Goal: Task Accomplishment & Management: Manage account settings

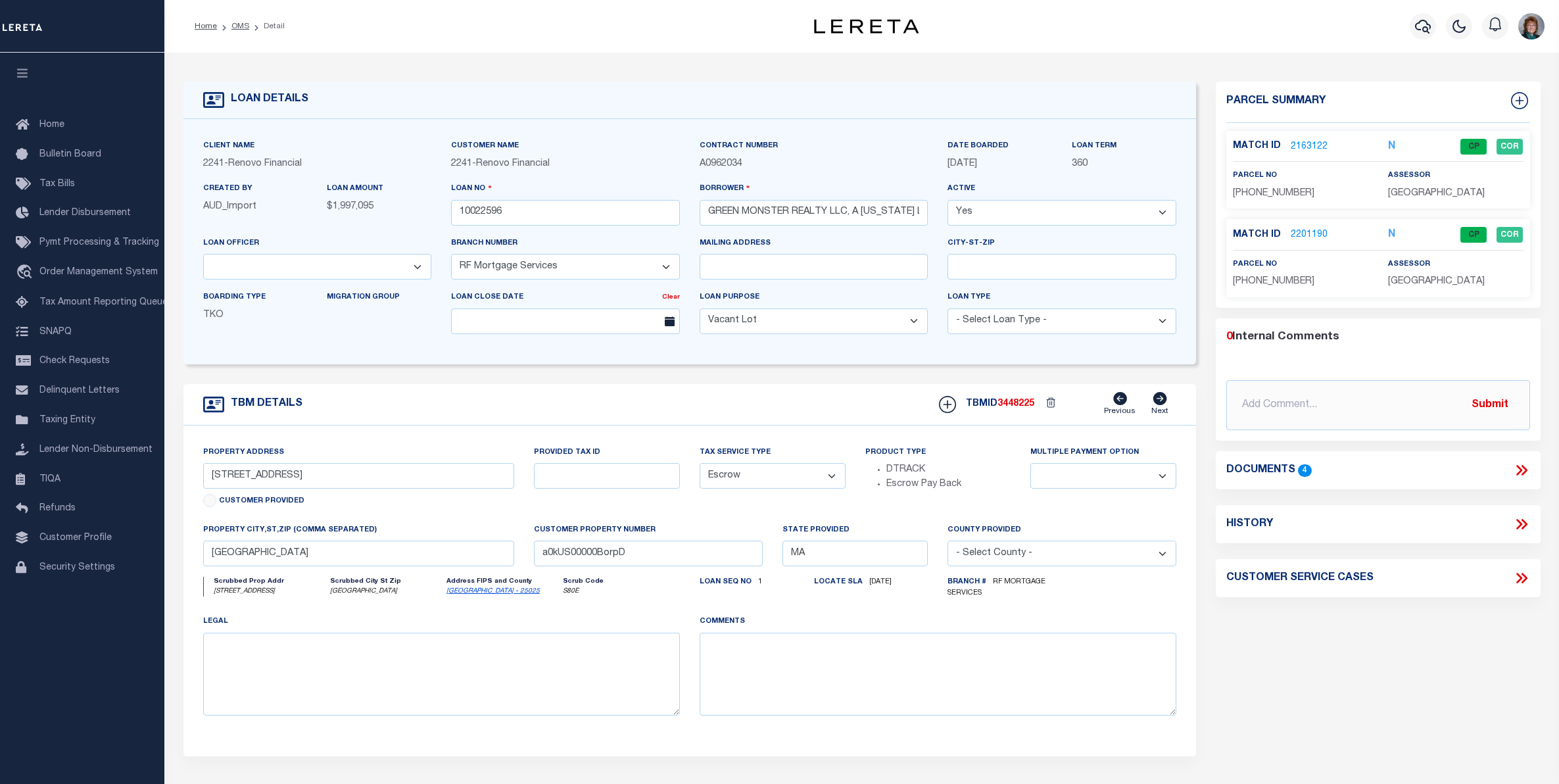
select select "14701"
select select "25067"
select select "400"
select select "Escrow"
click at [1304, 145] on link "2163122" at bounding box center [1309, 147] width 37 height 14
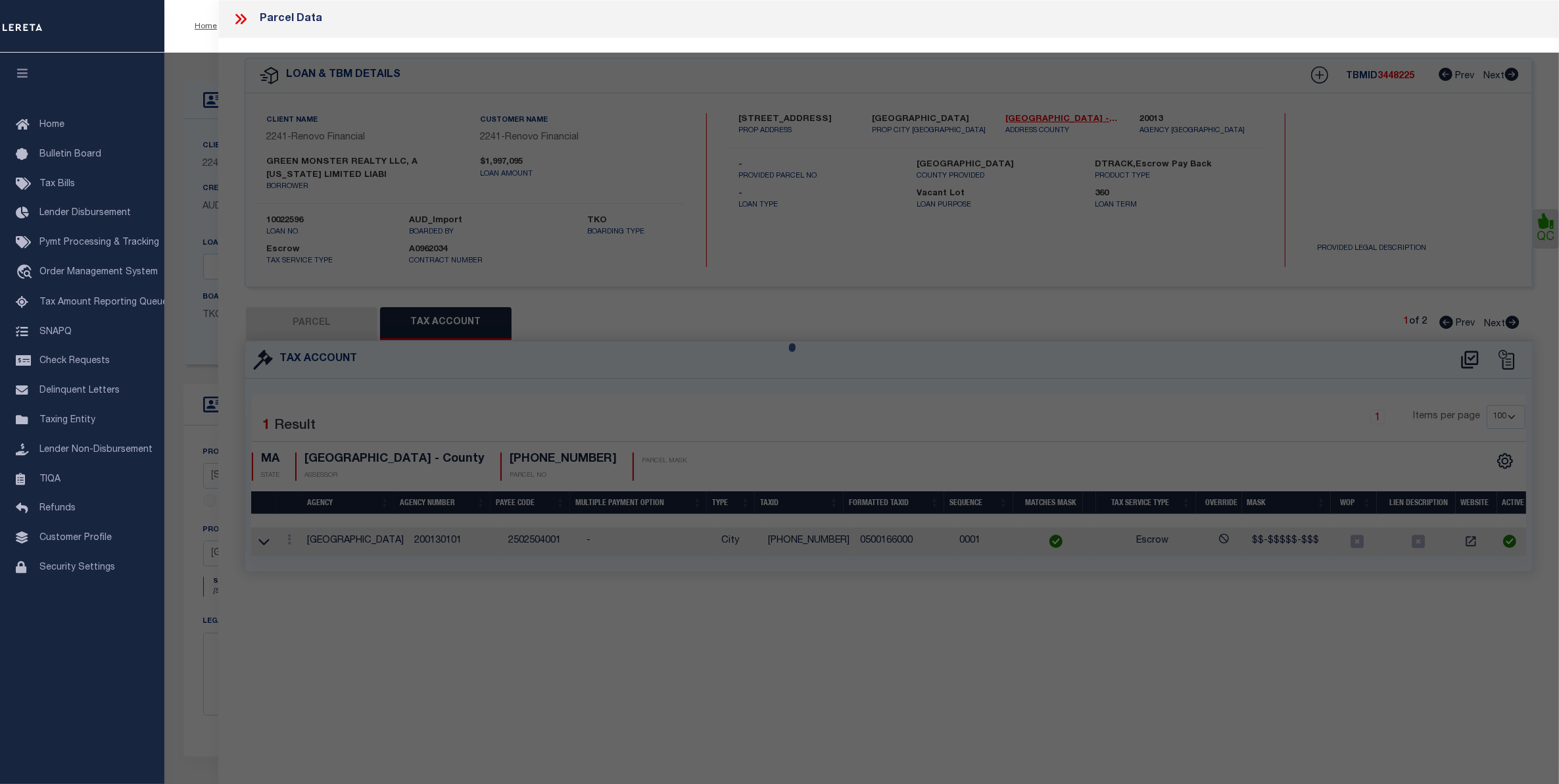
select select "AS"
select select
checkbox input "false"
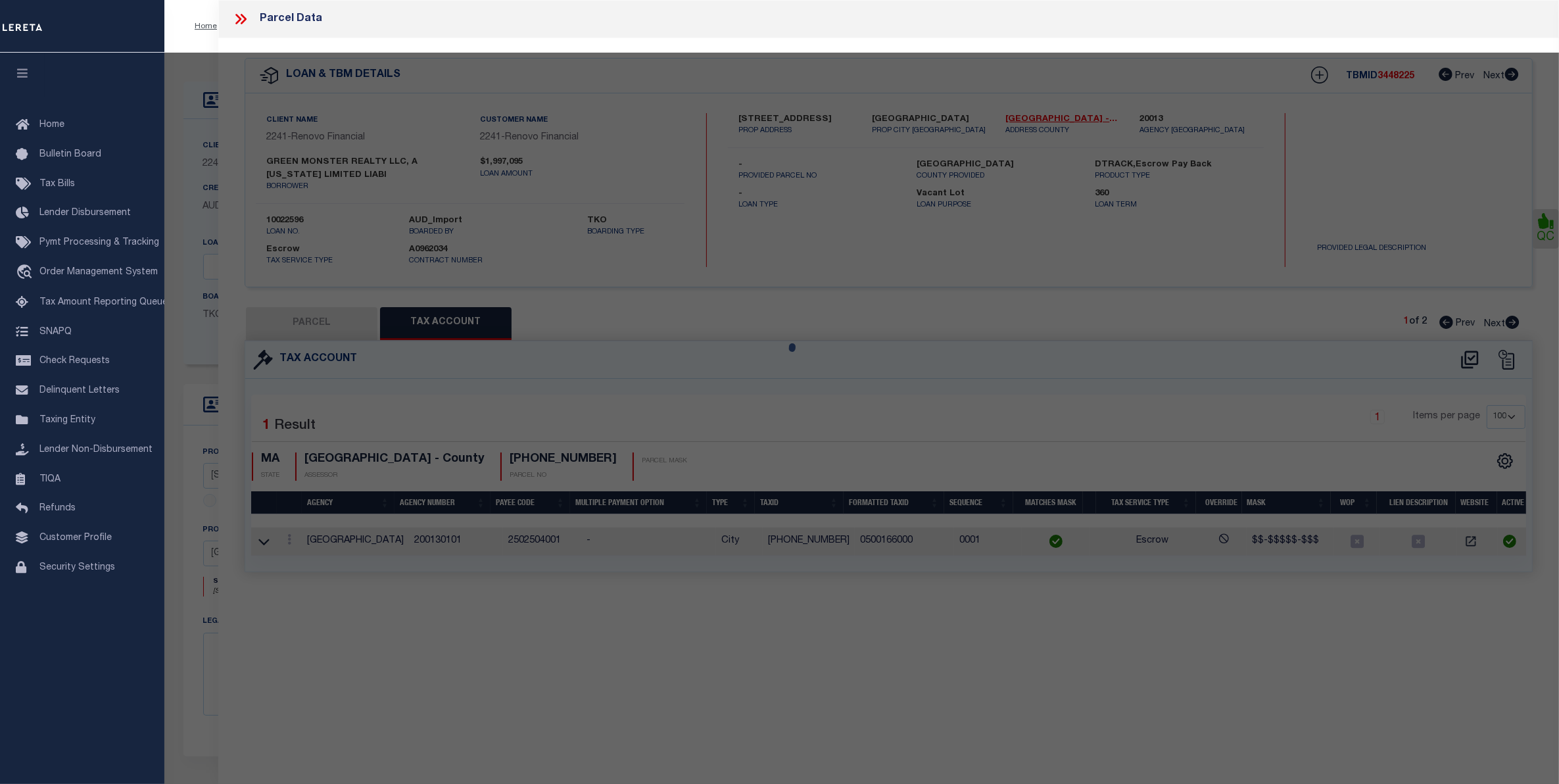
checkbox input "false"
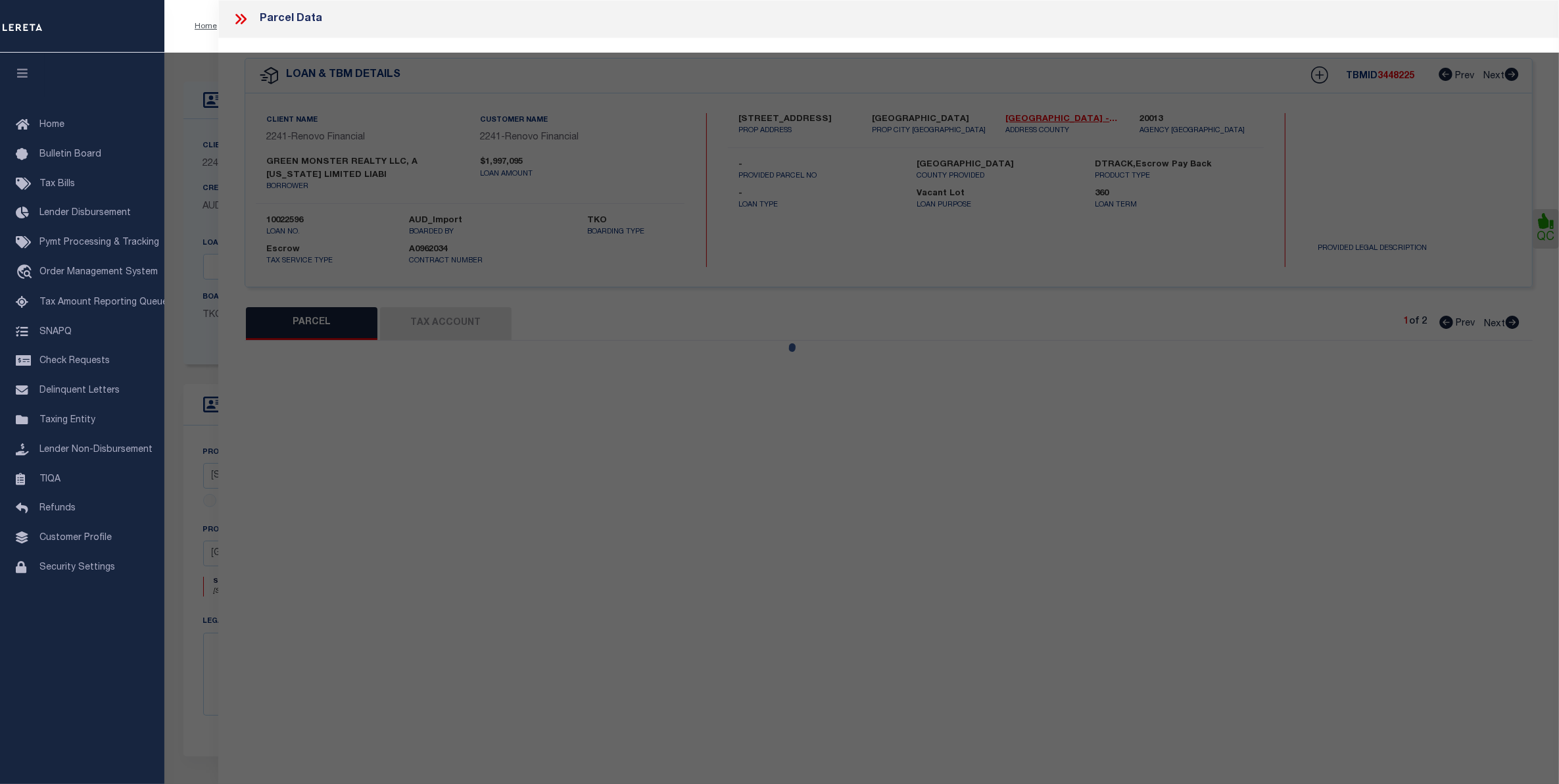
select select "CP"
select select "ACT"
type input "GREEN MONSTER REALTY LLC"
select select "ATL"
select select "ADD"
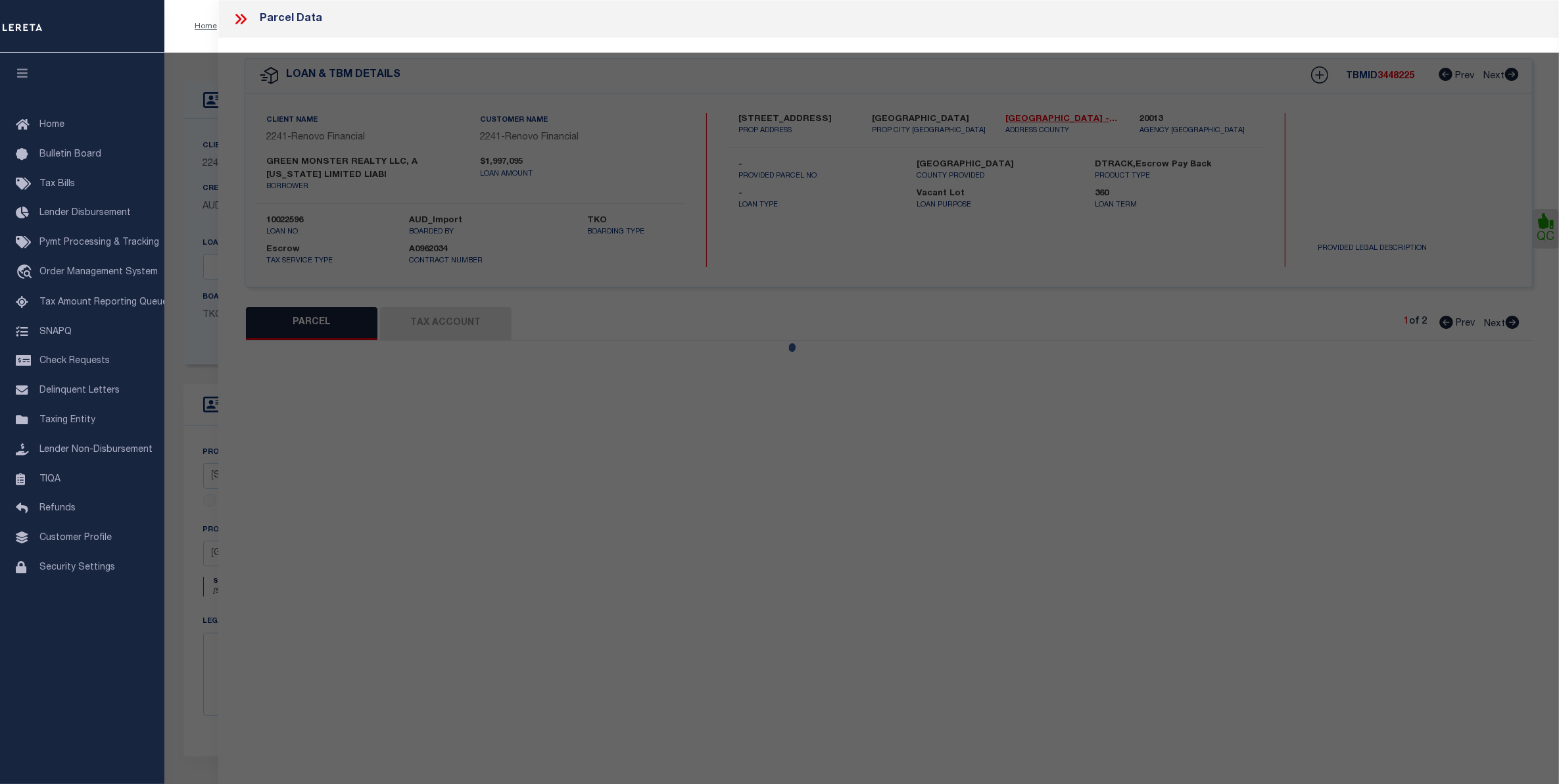
type input "51 CHURCH ST , #53"
type input "[GEOGRAPHIC_DATA]"
type textarea "DIST:35 CITY/MUNI/TWP:BOSTON-CENTRAL BOSTON"
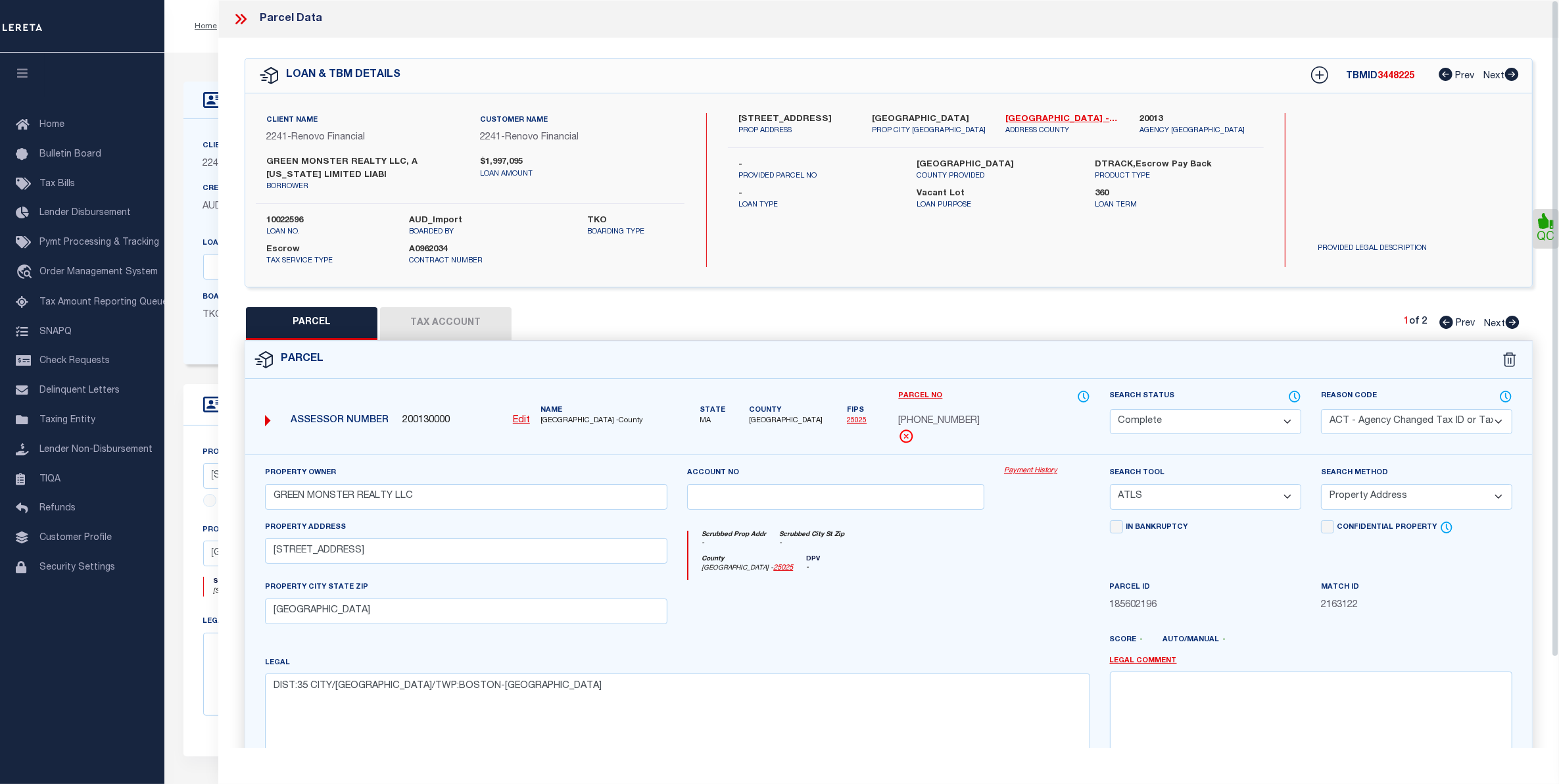
click at [242, 24] on icon at bounding box center [243, 19] width 6 height 11
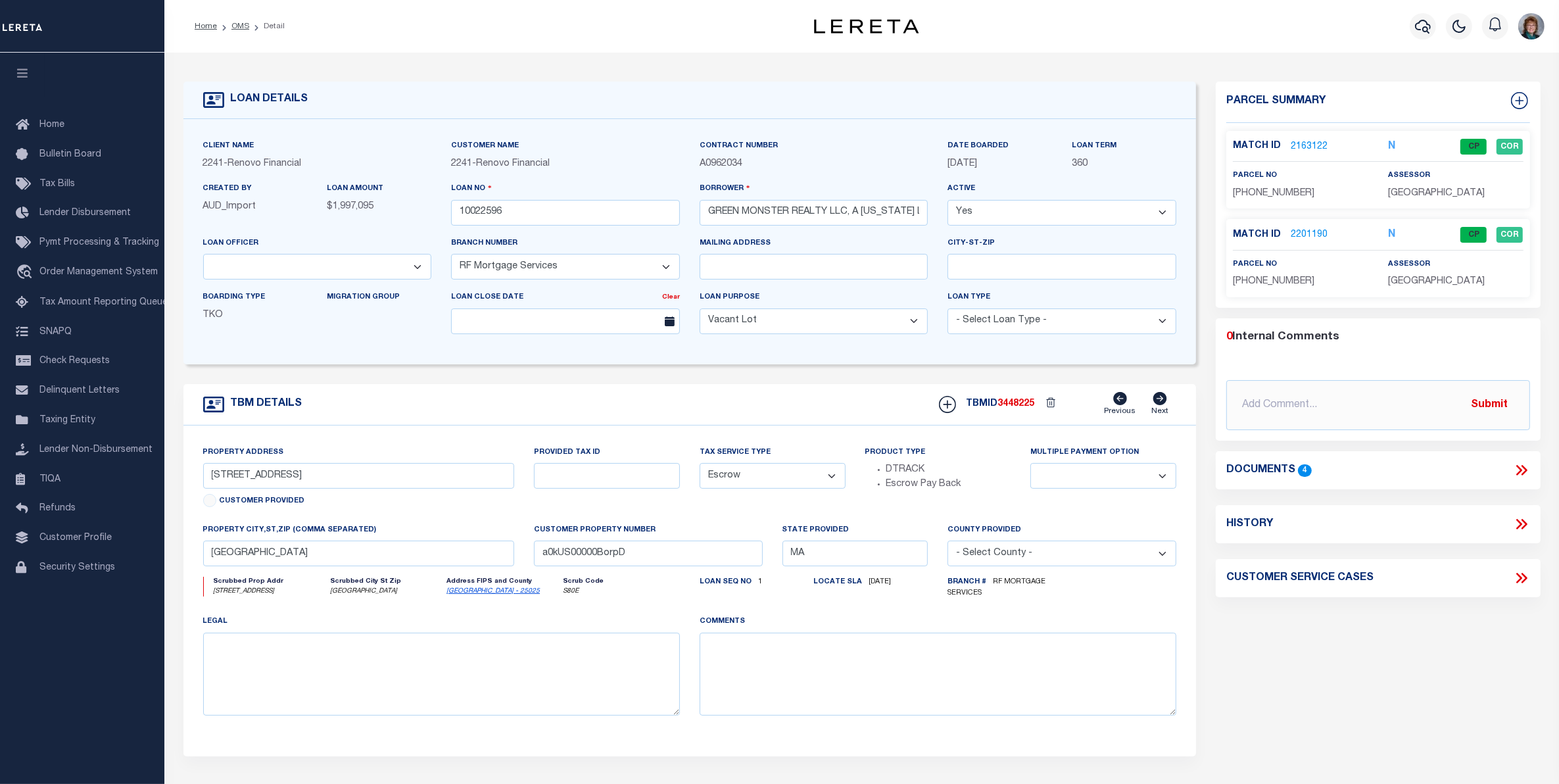
click at [1300, 230] on link "2201190" at bounding box center [1309, 235] width 37 height 14
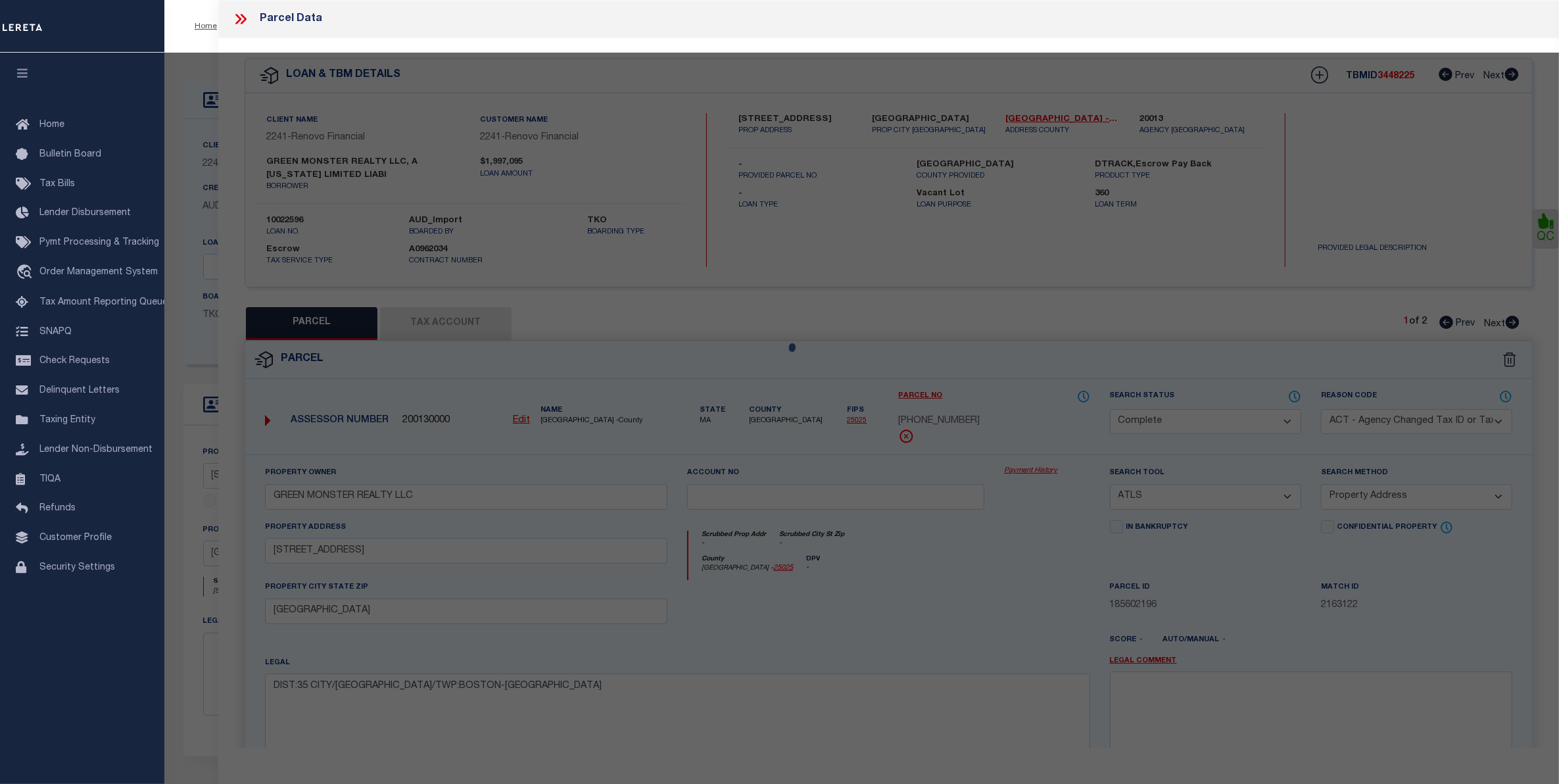
select select "AS"
select select
checkbox input "false"
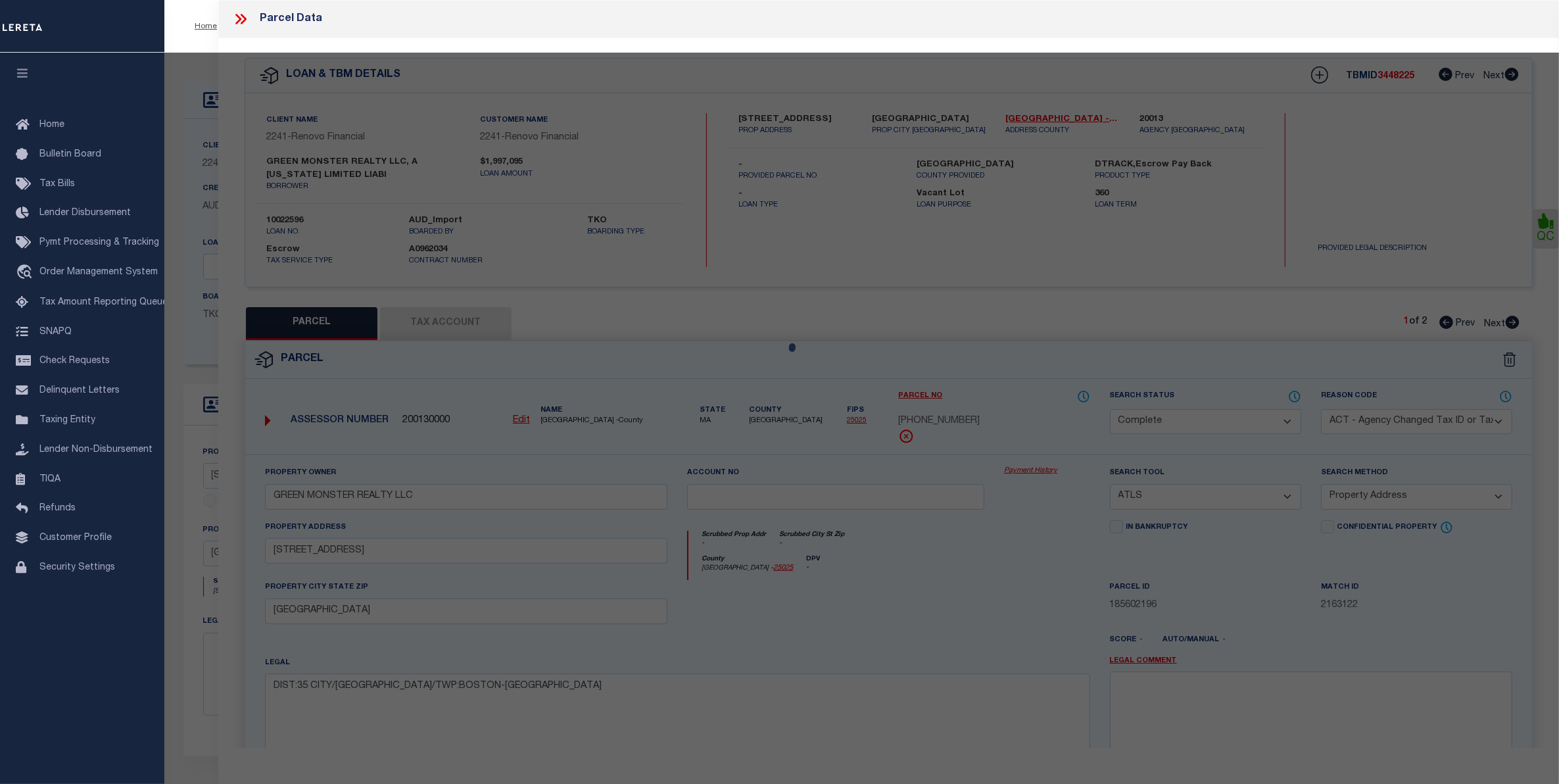
checkbox input "false"
select select "CP"
type input "Sing Ming chan Revocable trust"
select select "AGF"
select select
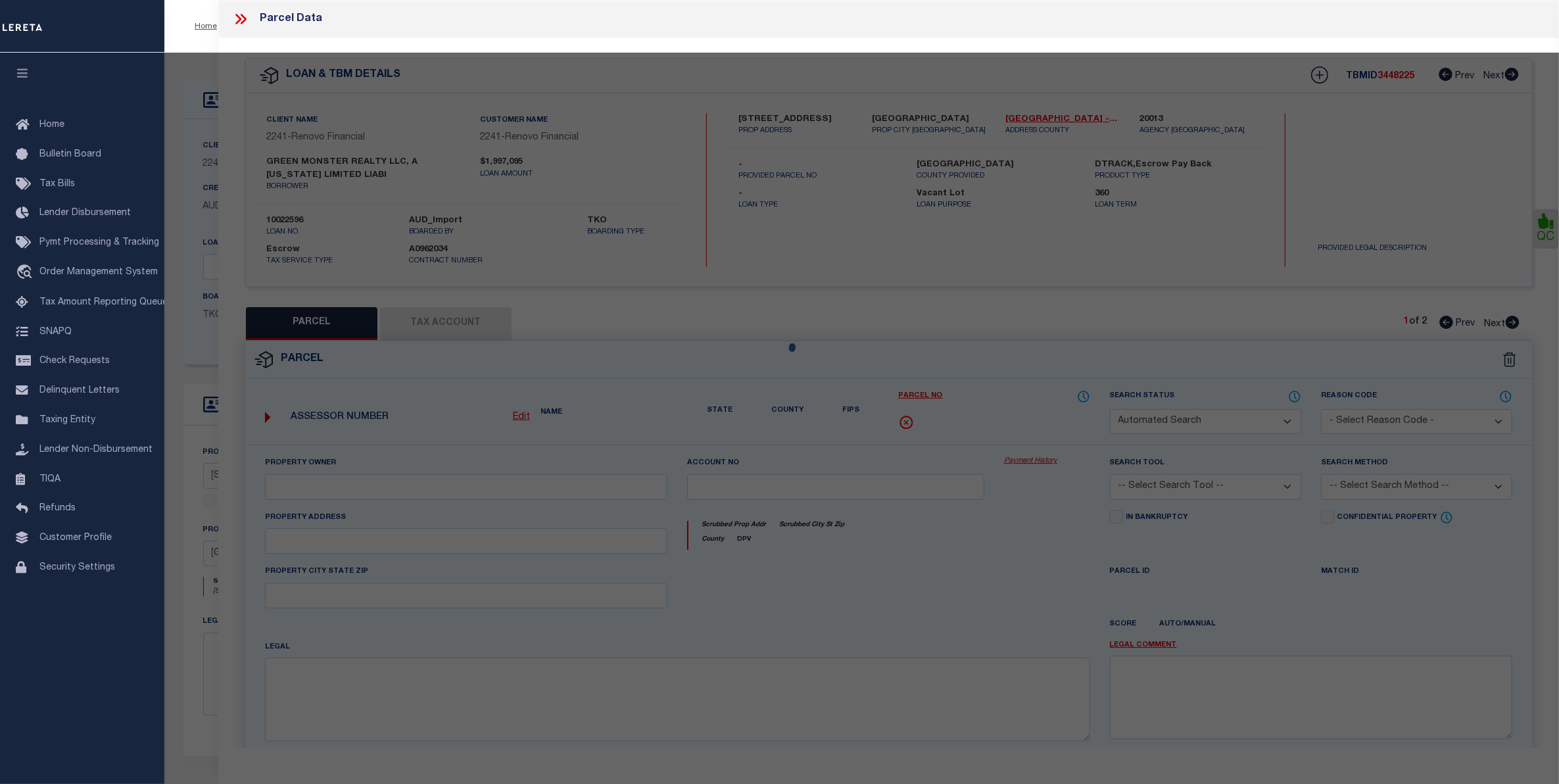
type input "19-21 Winchester St."
checkbox input "false"
type input "Boston, MA"
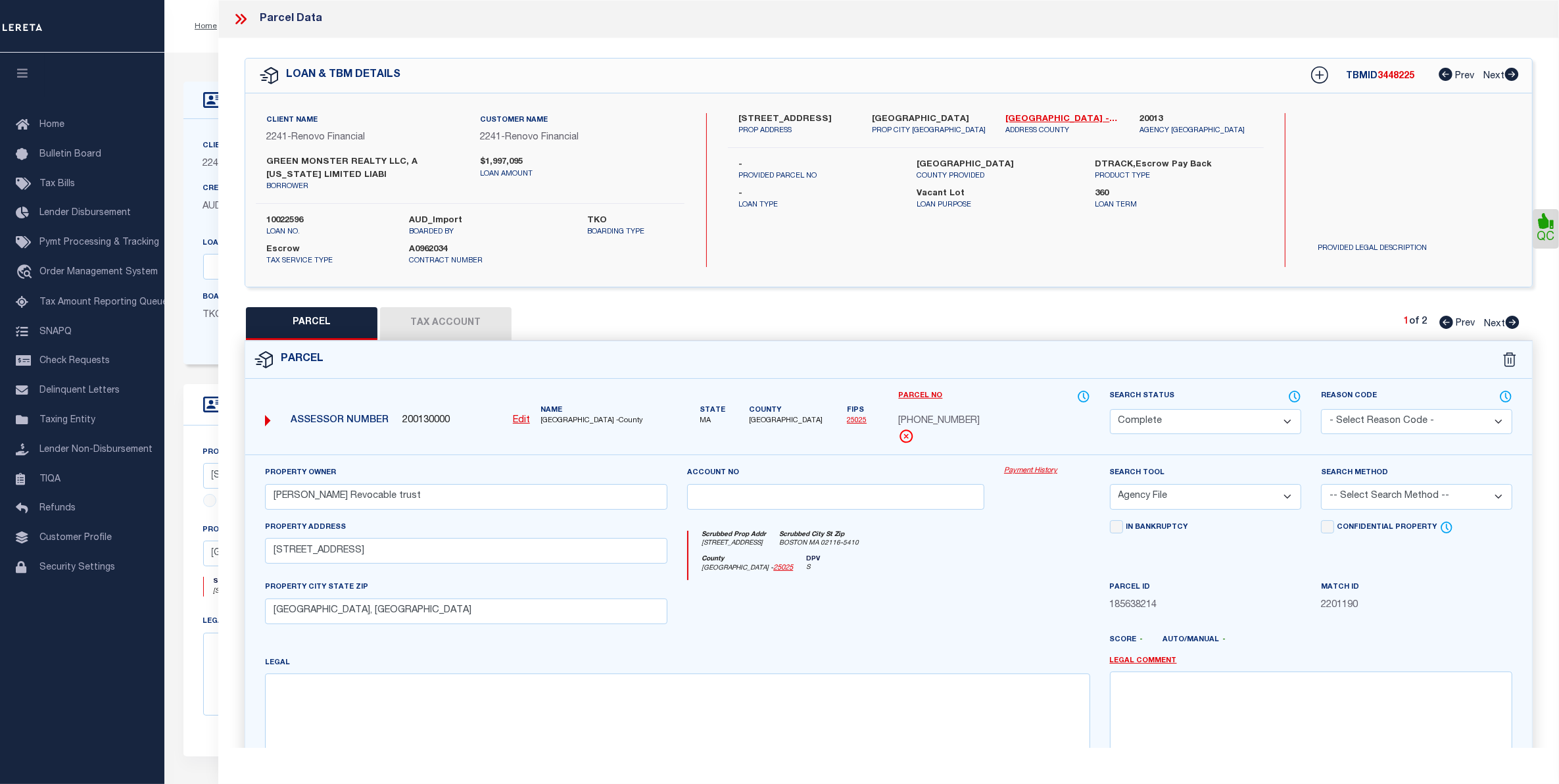
click at [238, 21] on icon at bounding box center [238, 19] width 6 height 11
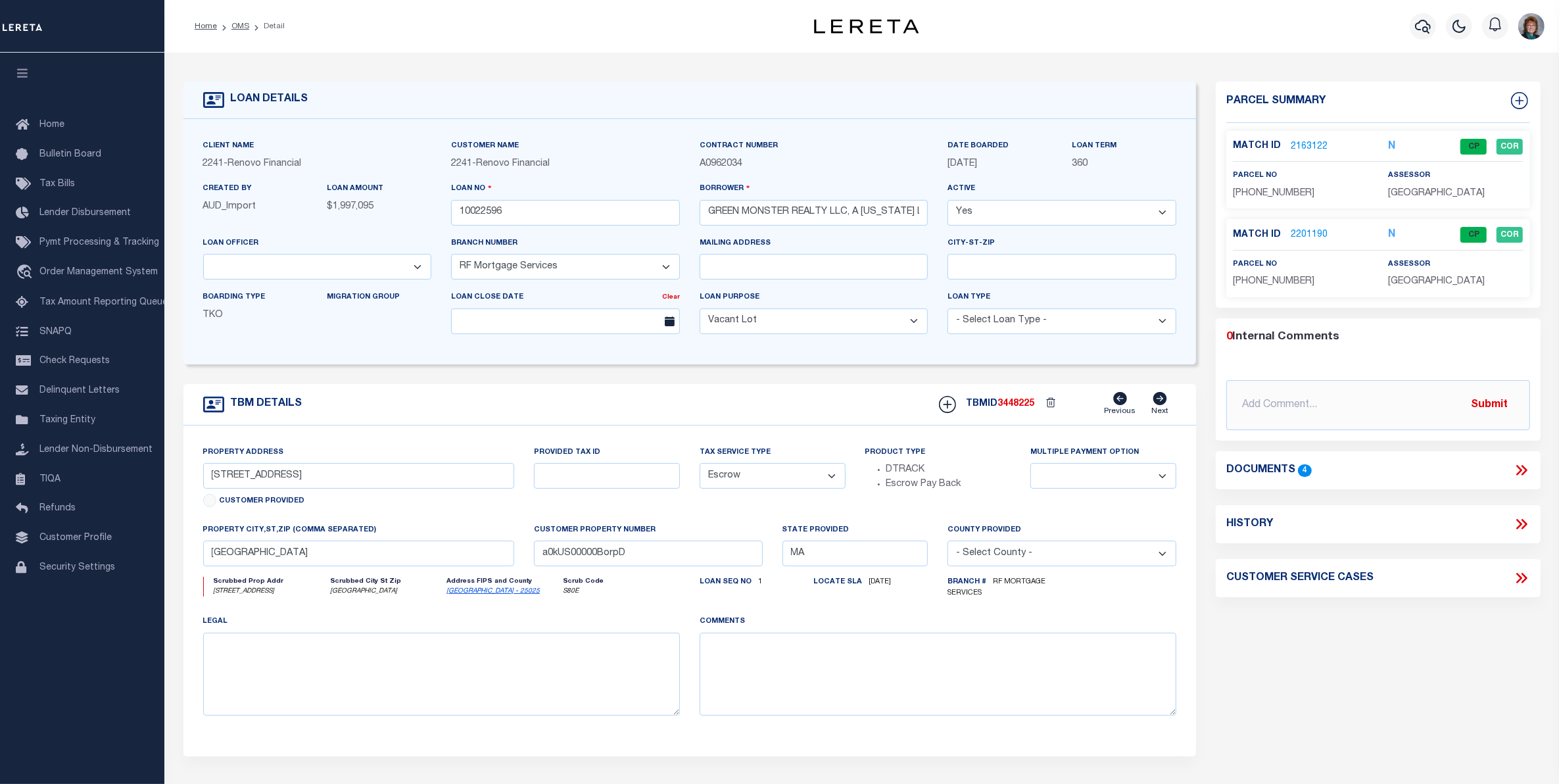
click at [1310, 142] on link "2163122" at bounding box center [1309, 147] width 37 height 14
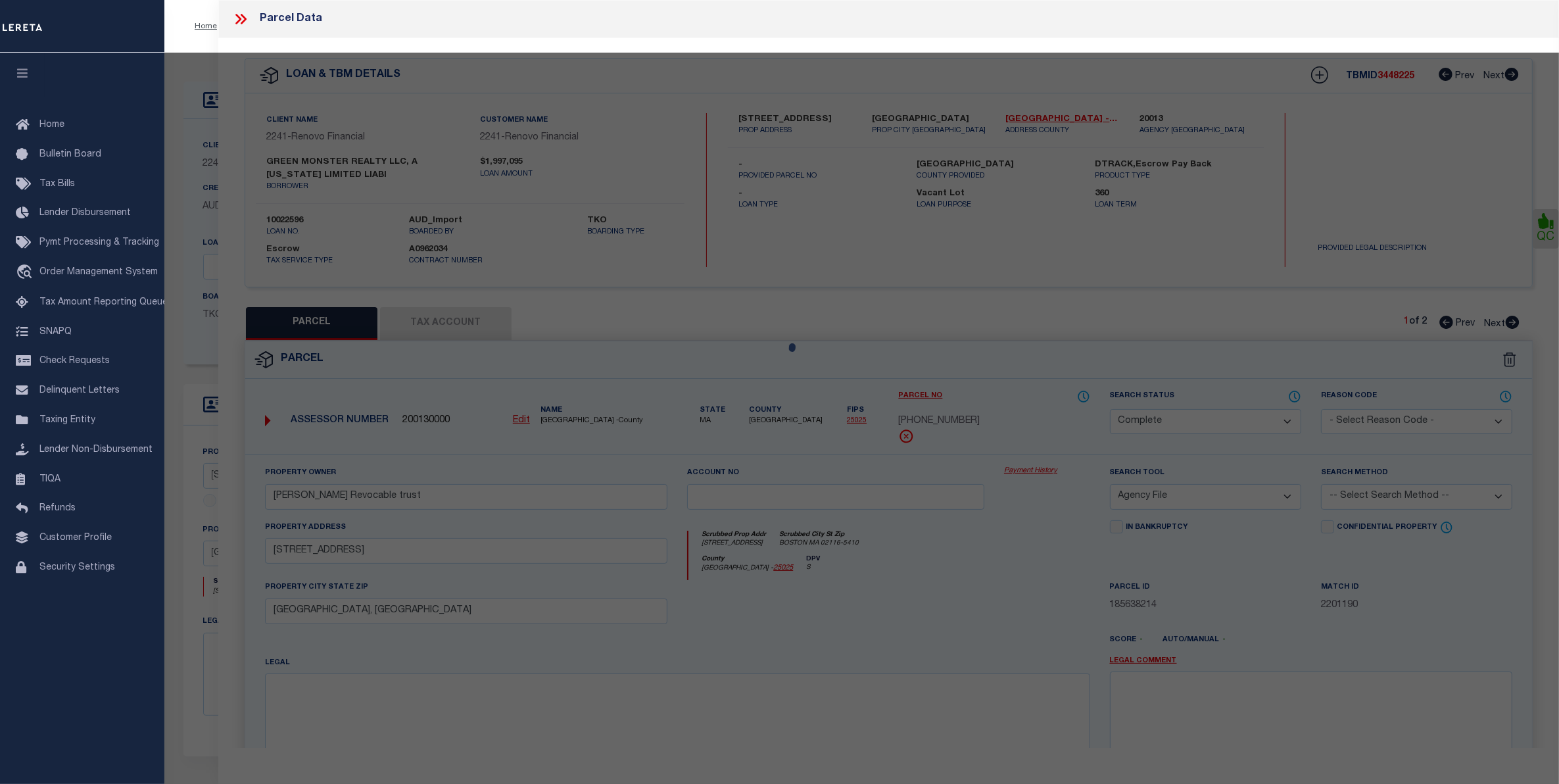
select select "AS"
select select
checkbox input "false"
select select "CP"
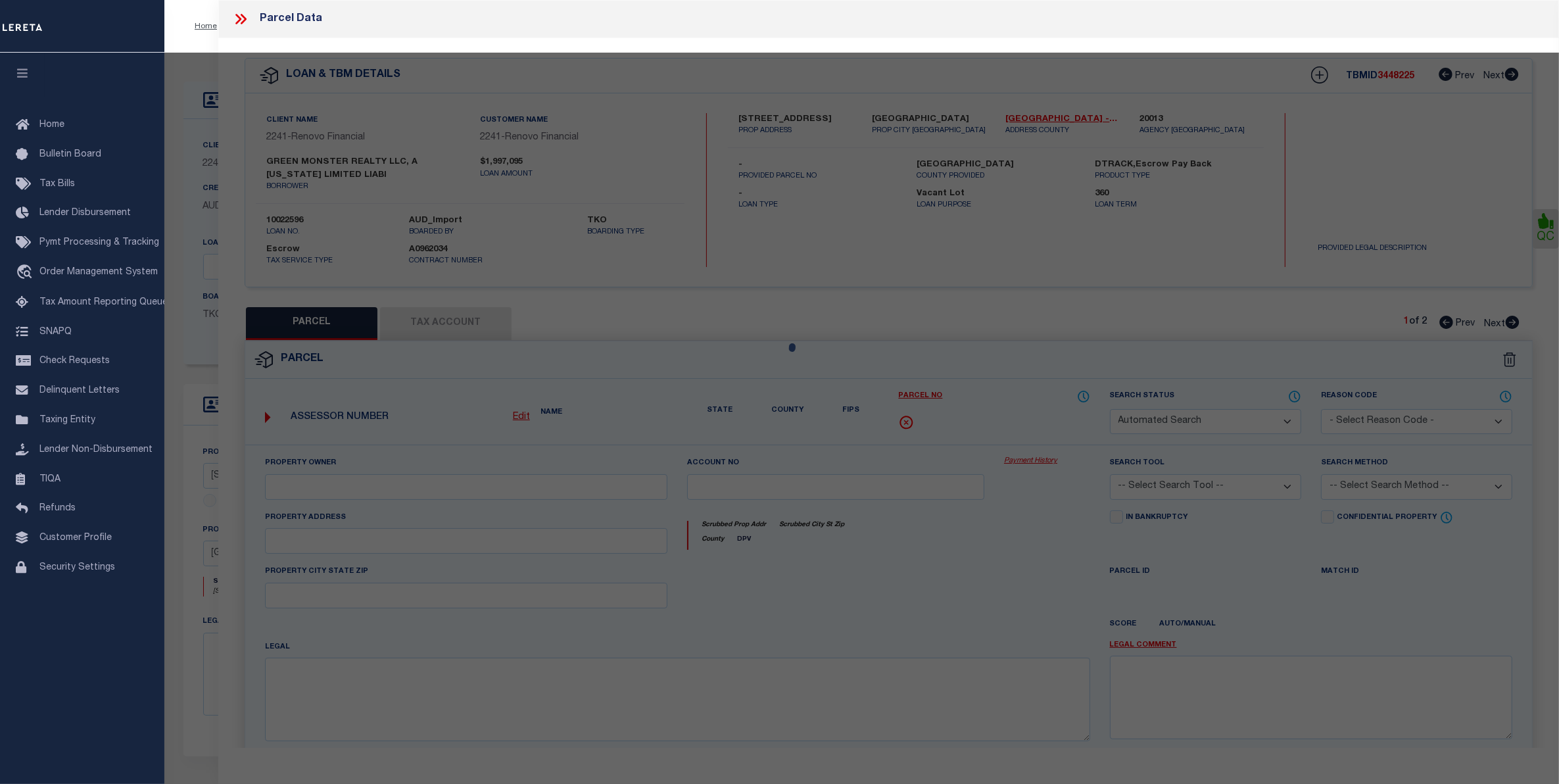
select select "ACT"
type input "GREEN MONSTER REALTY LLC"
select select "ATL"
select select "ADD"
type input "51 CHURCH ST , #53"
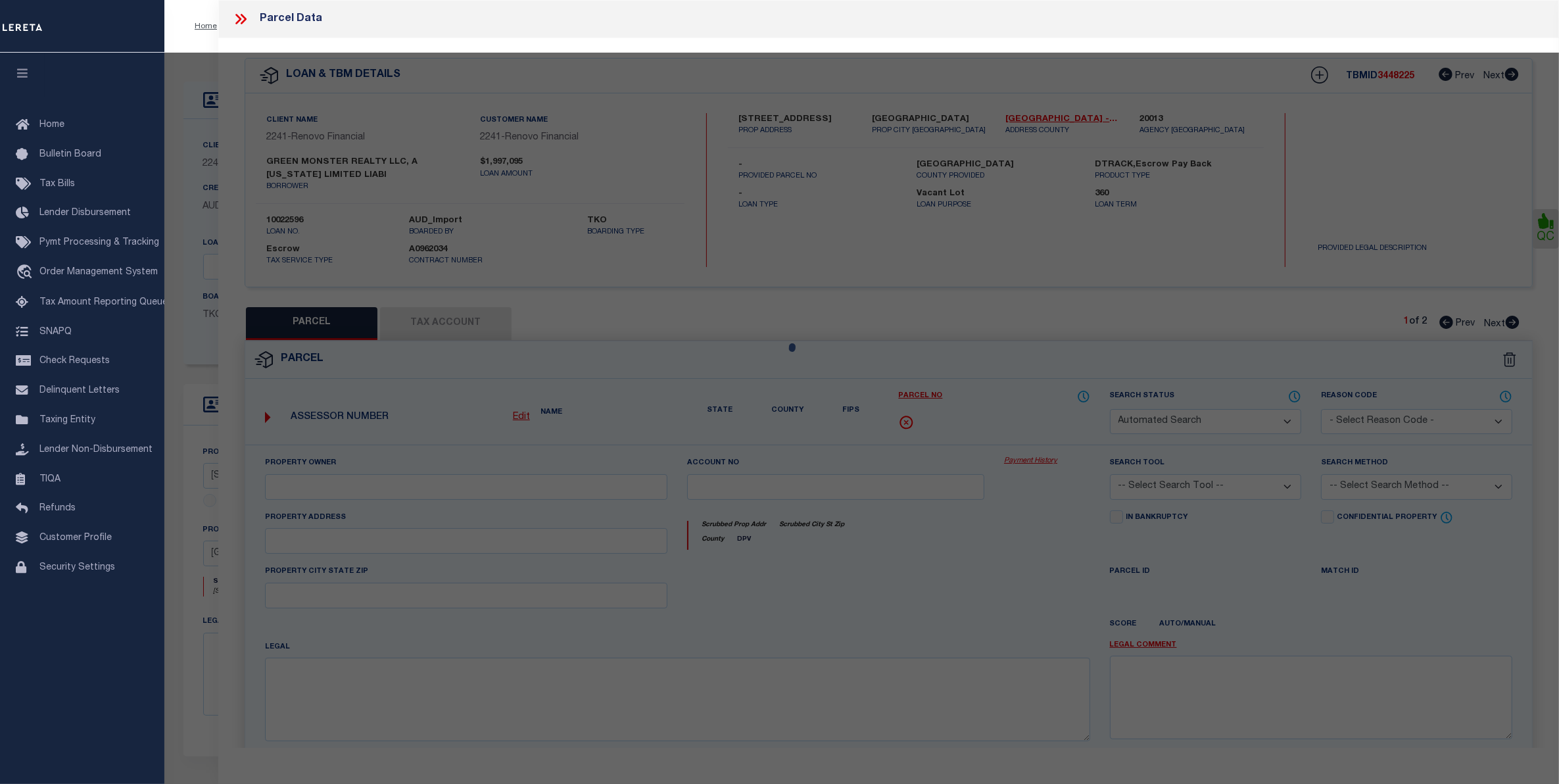
type input "BOSTON, MA 02116"
type textarea "DIST:35 CITY/MUNI/TWP:BOSTON-CENTRAL BOSTON"
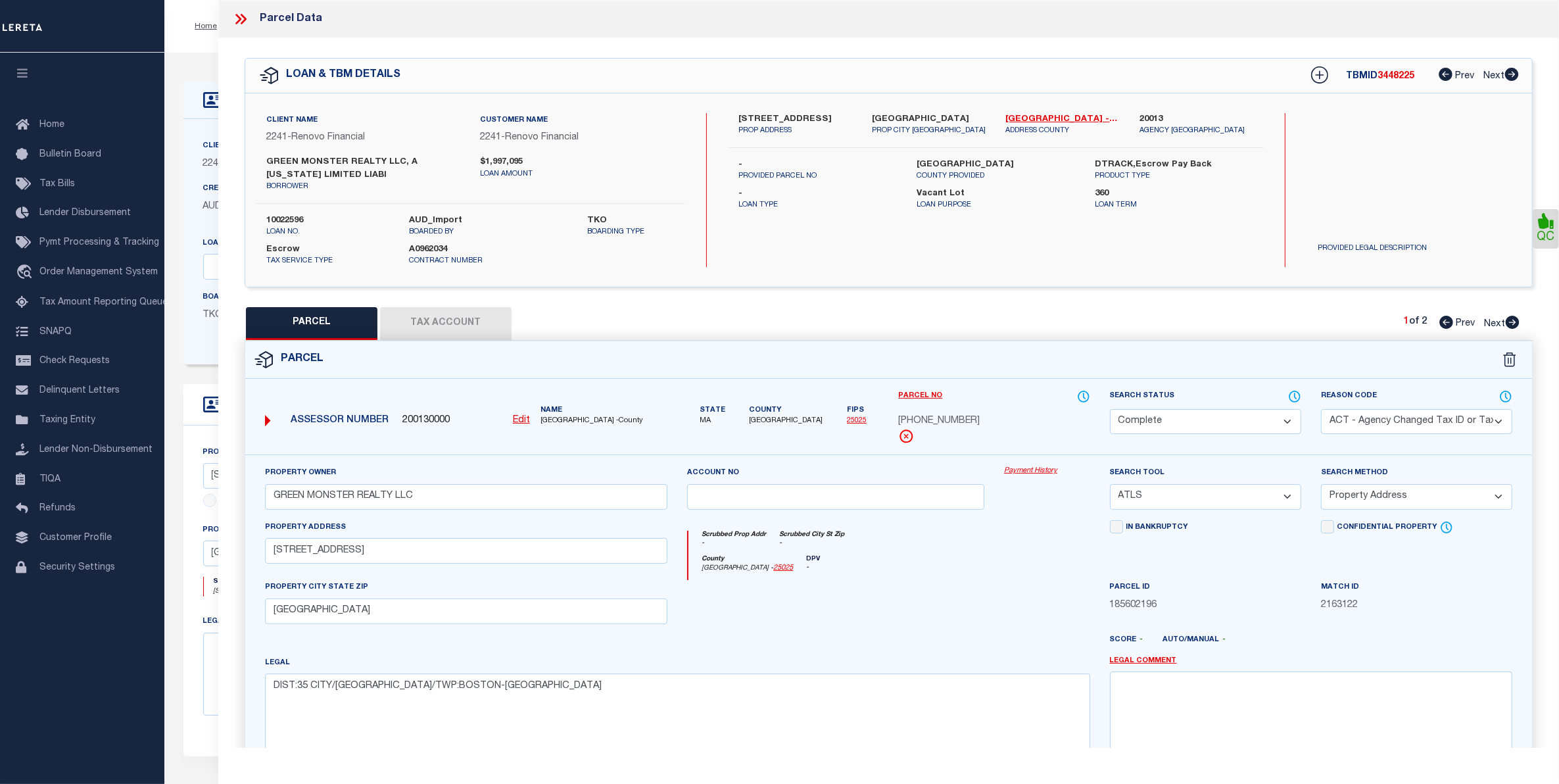
scroll to position [19, 0]
click at [244, 17] on icon at bounding box center [243, 19] width 6 height 11
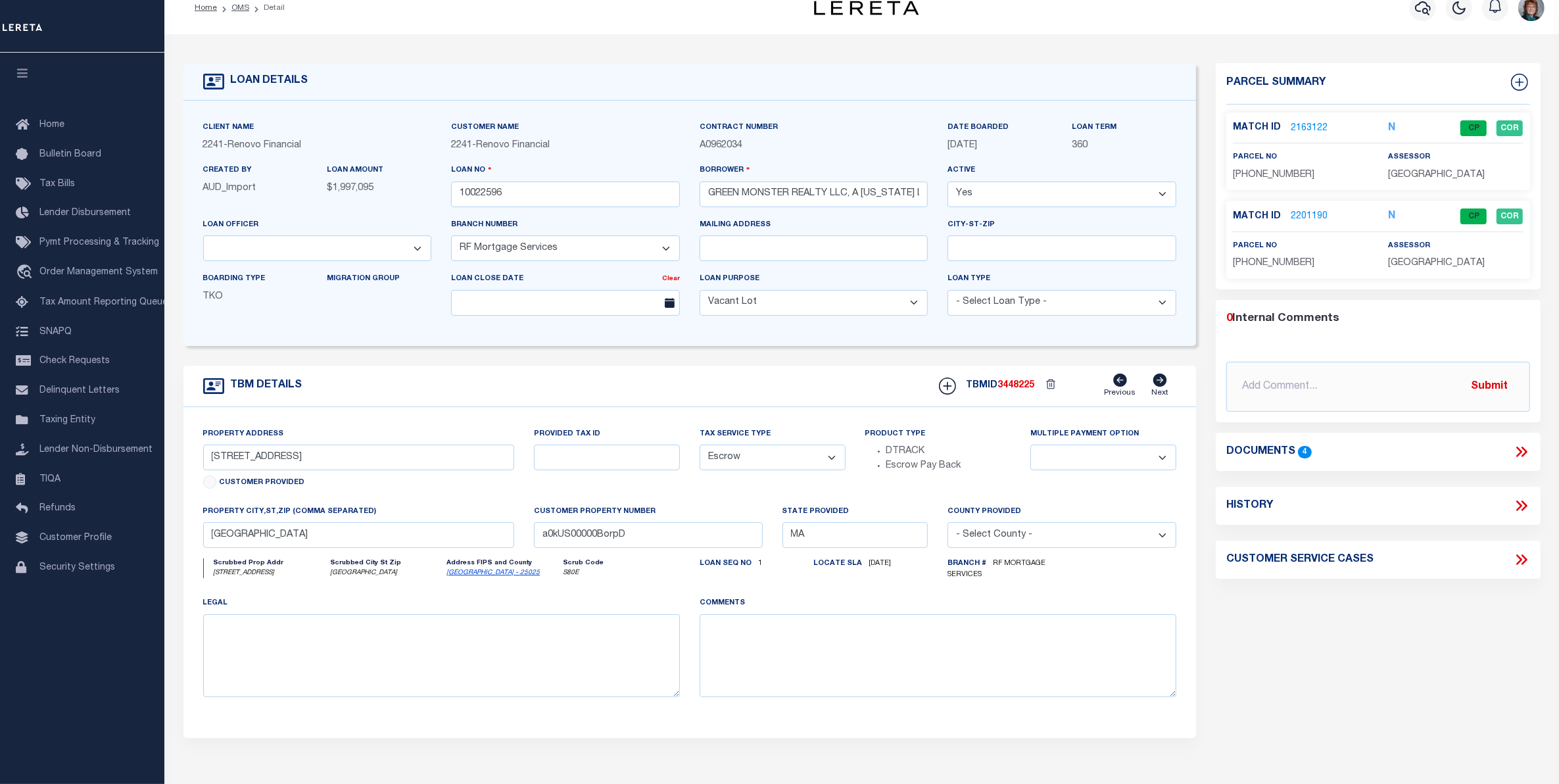
click at [1306, 218] on link "2201190" at bounding box center [1309, 217] width 37 height 14
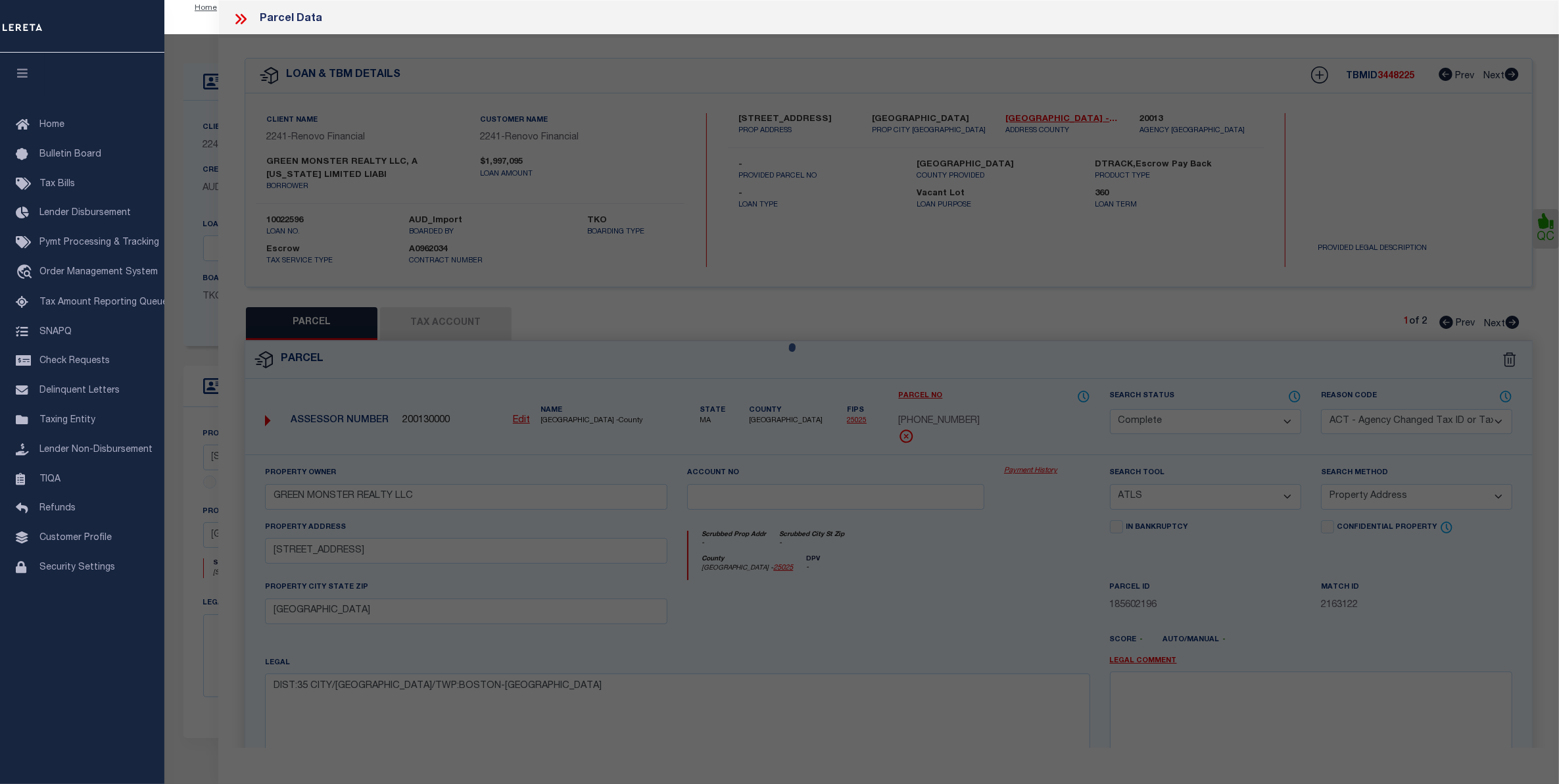
select select "AS"
select select
checkbox input "false"
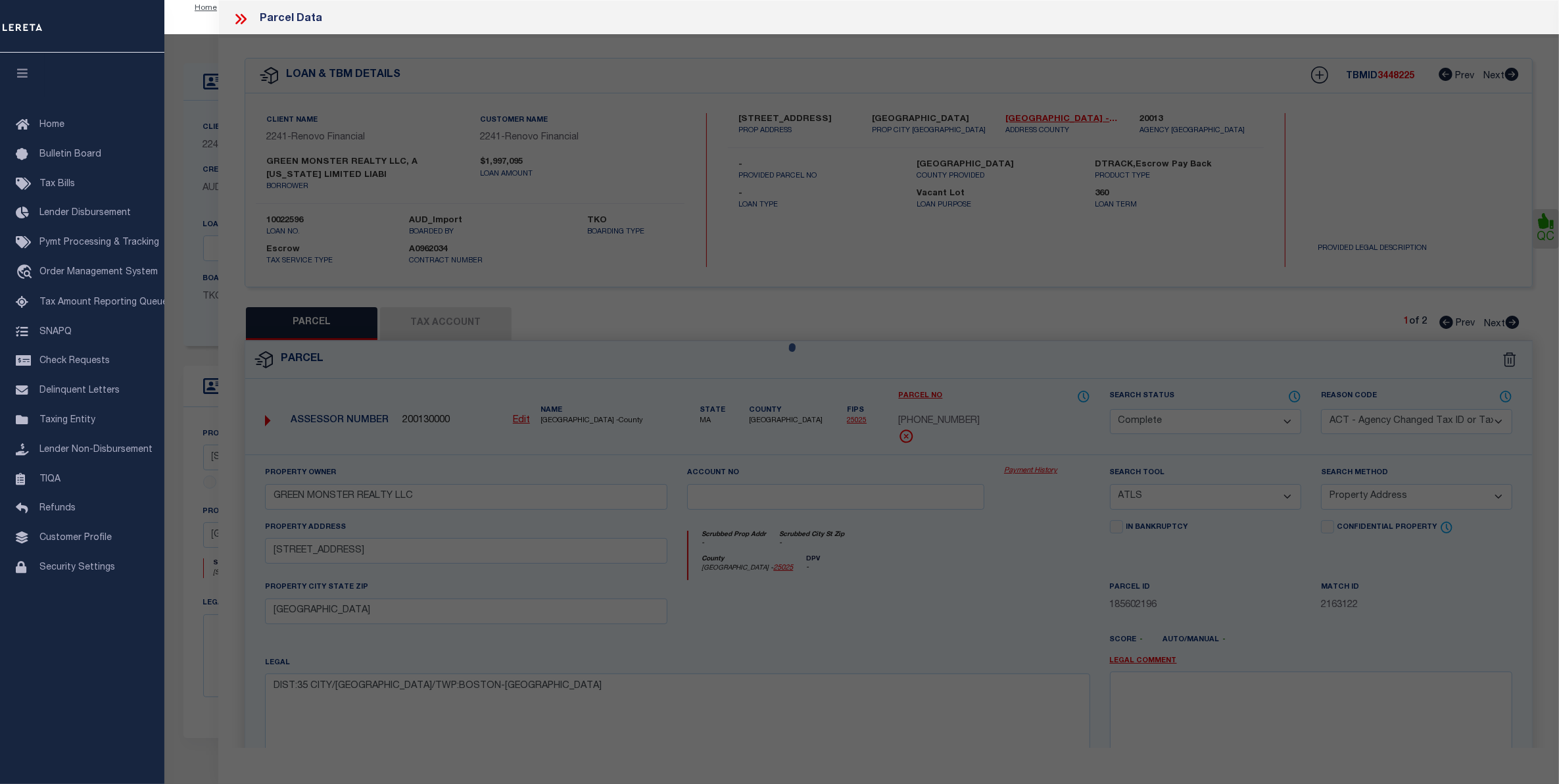
checkbox input "false"
select select "CP"
type input "Sing Ming chan Revocable trust"
select select "AGF"
select select
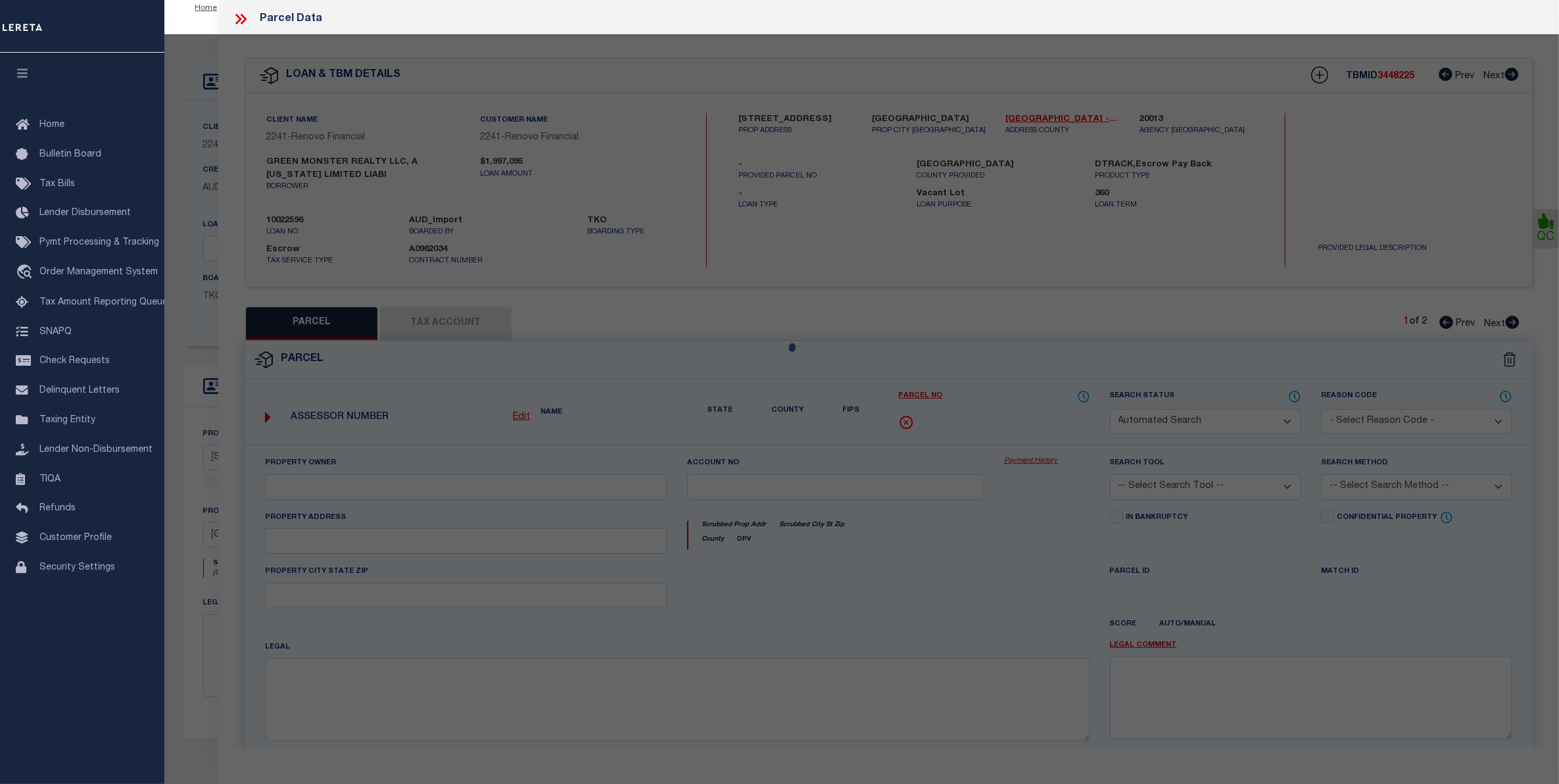
type input "19-21 Winchester St."
checkbox input "false"
type input "Boston, MA"
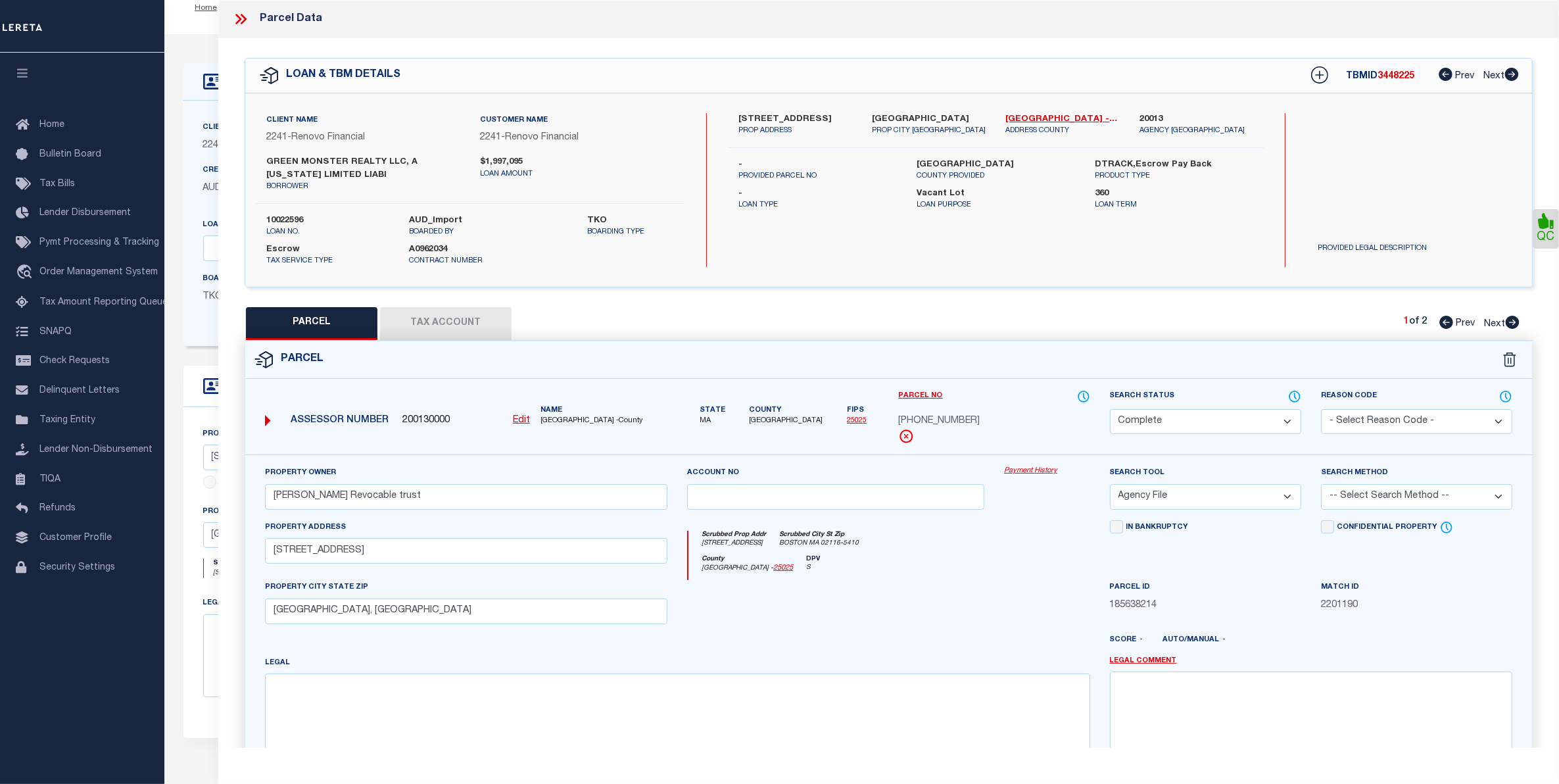
click at [1026, 475] on link "Payment History" at bounding box center [1047, 471] width 86 height 11
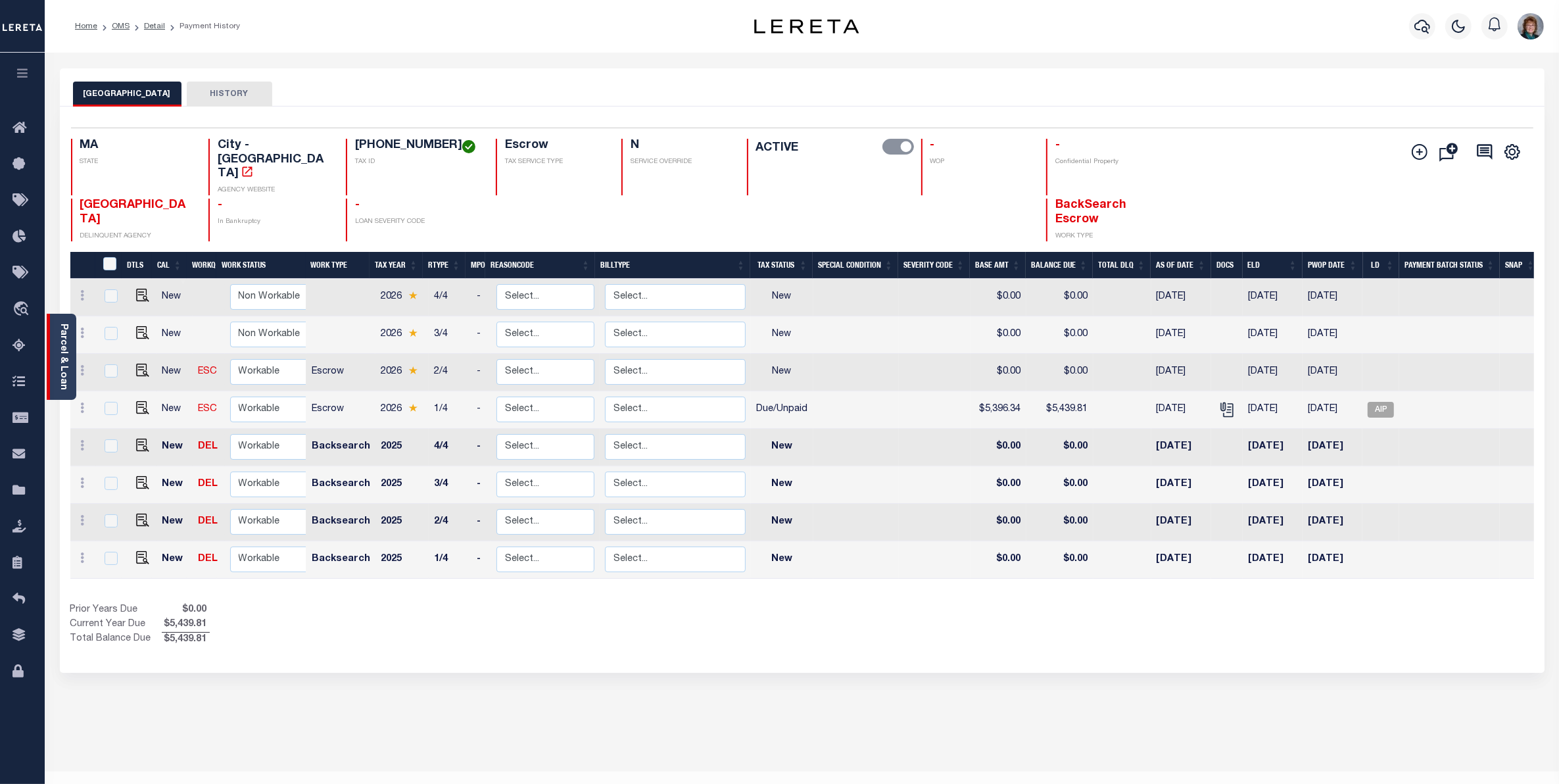
click at [69, 340] on div "Parcel & Loan" at bounding box center [61, 356] width 29 height 86
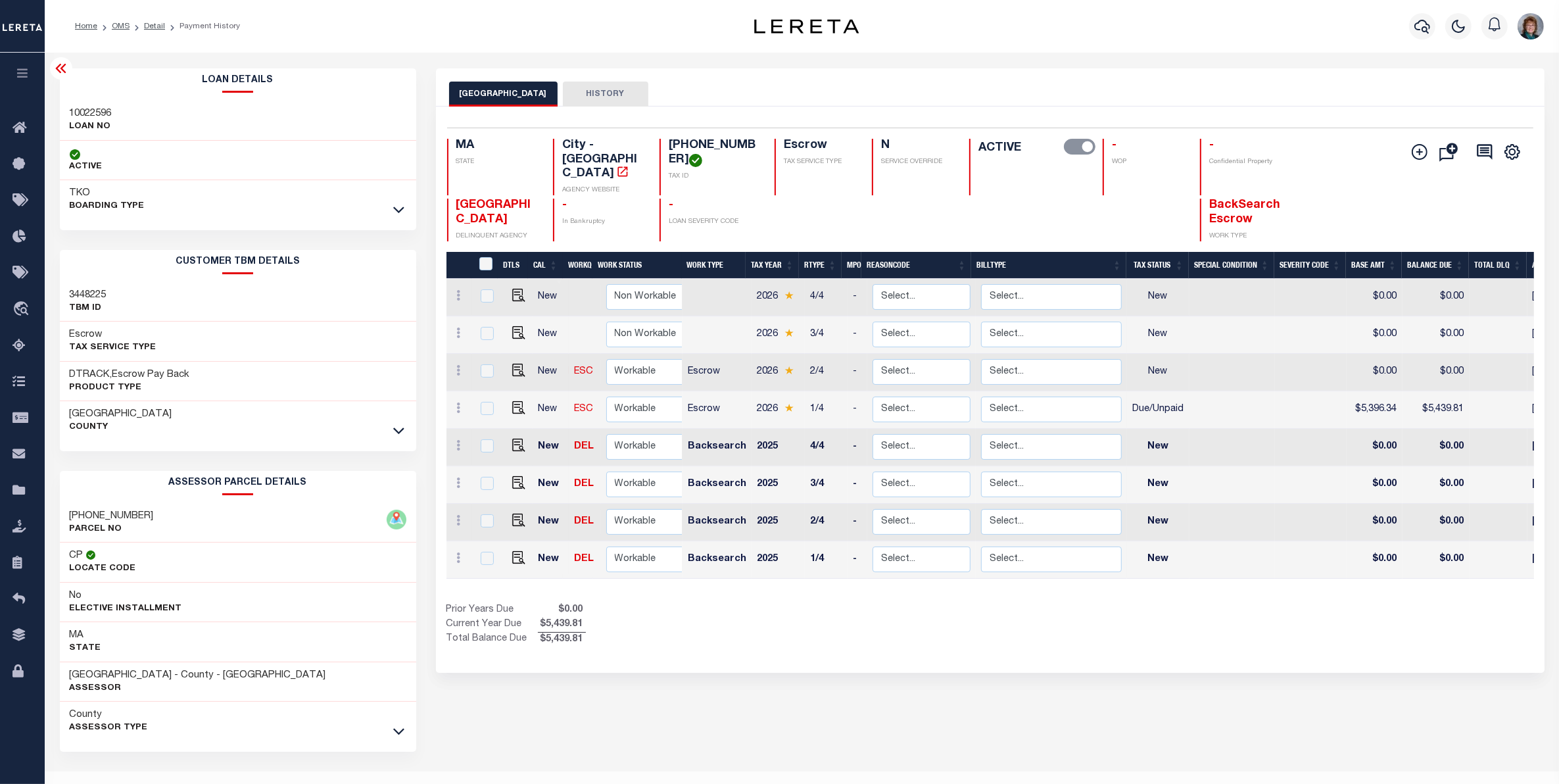
click at [55, 67] on icon at bounding box center [61, 69] width 16 height 16
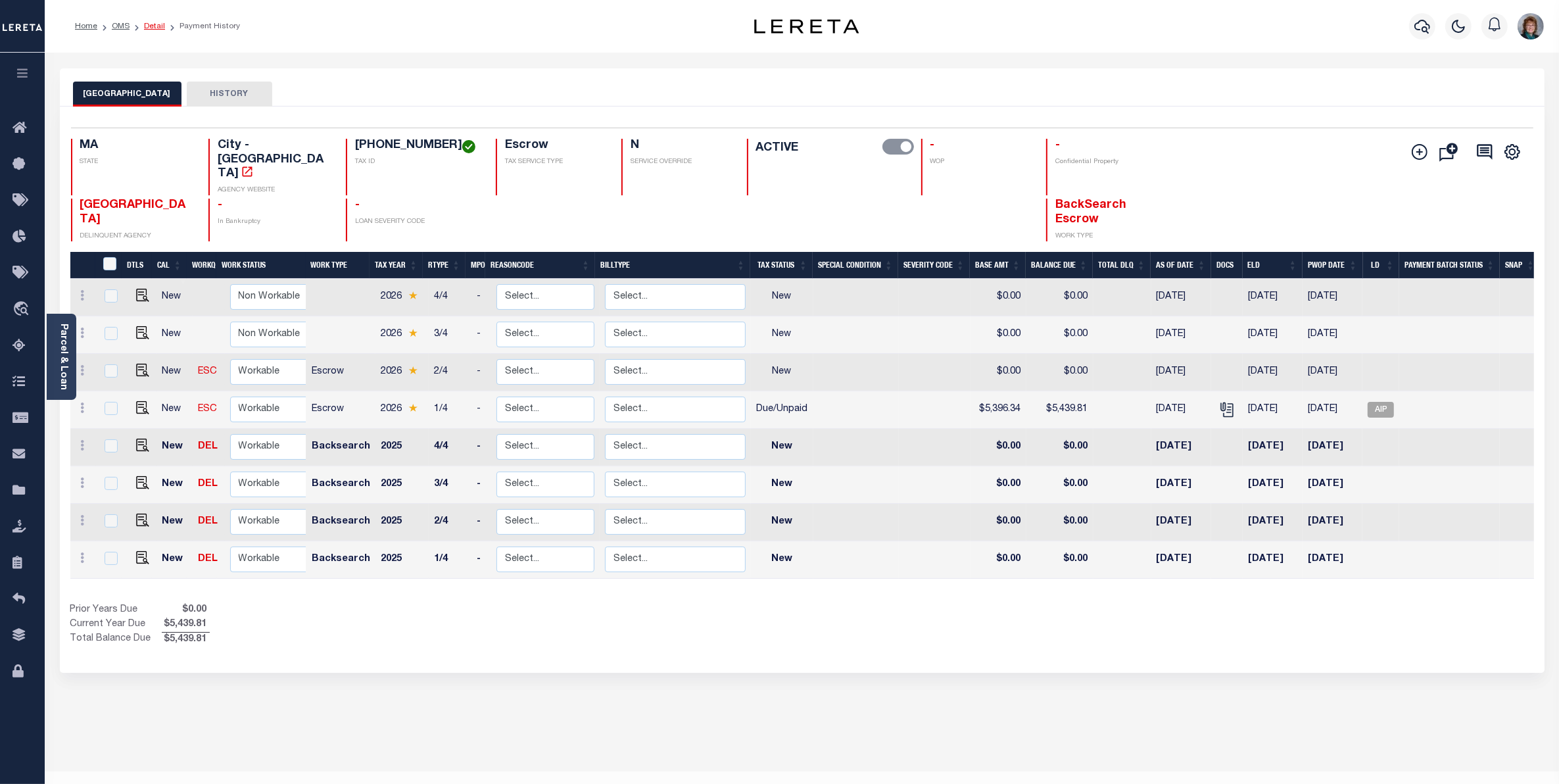
click at [156, 26] on link "Detail" at bounding box center [155, 27] width 21 height 8
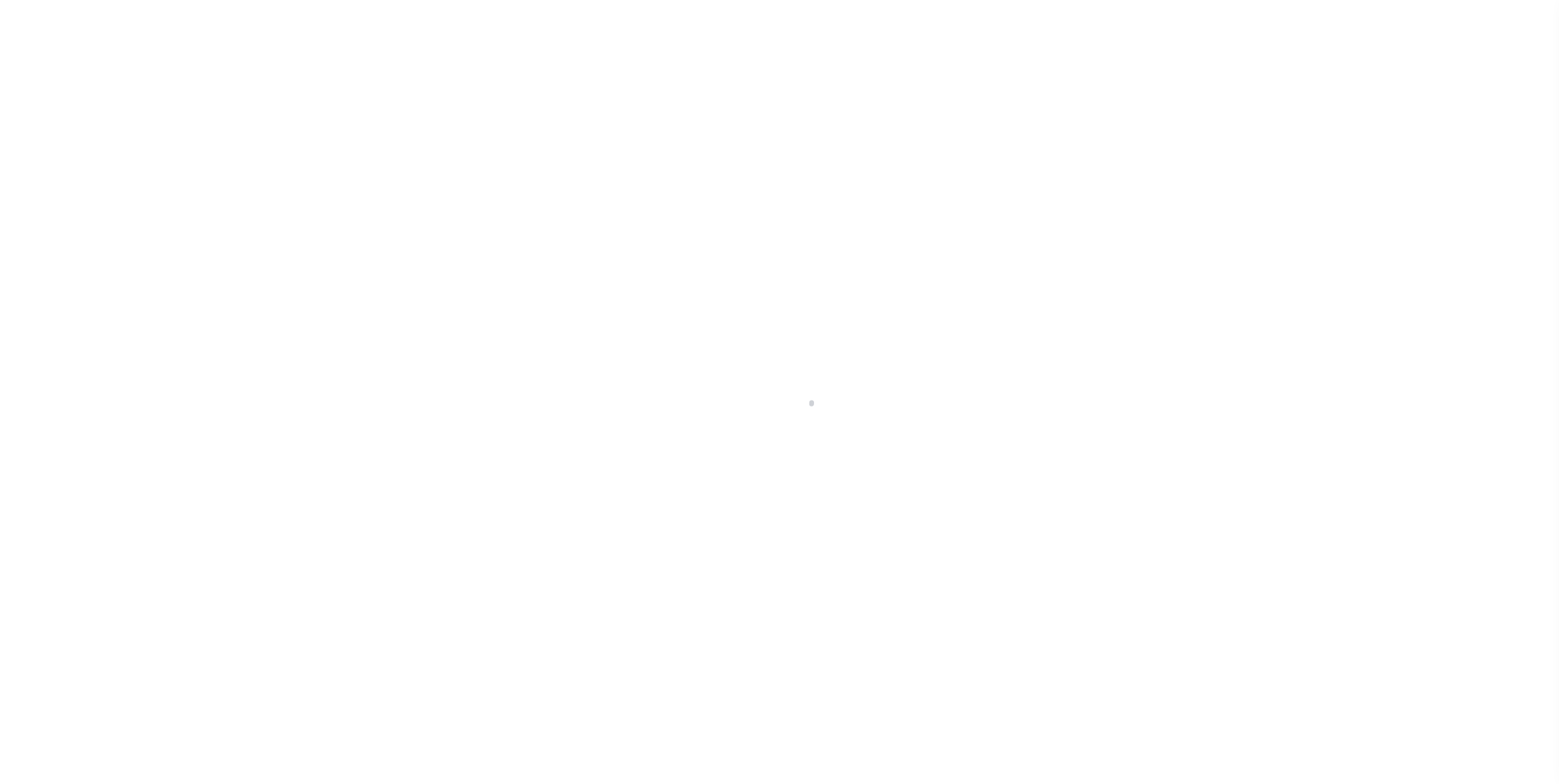
select select "400"
select select "Escrow"
select select "14701"
select select "25067"
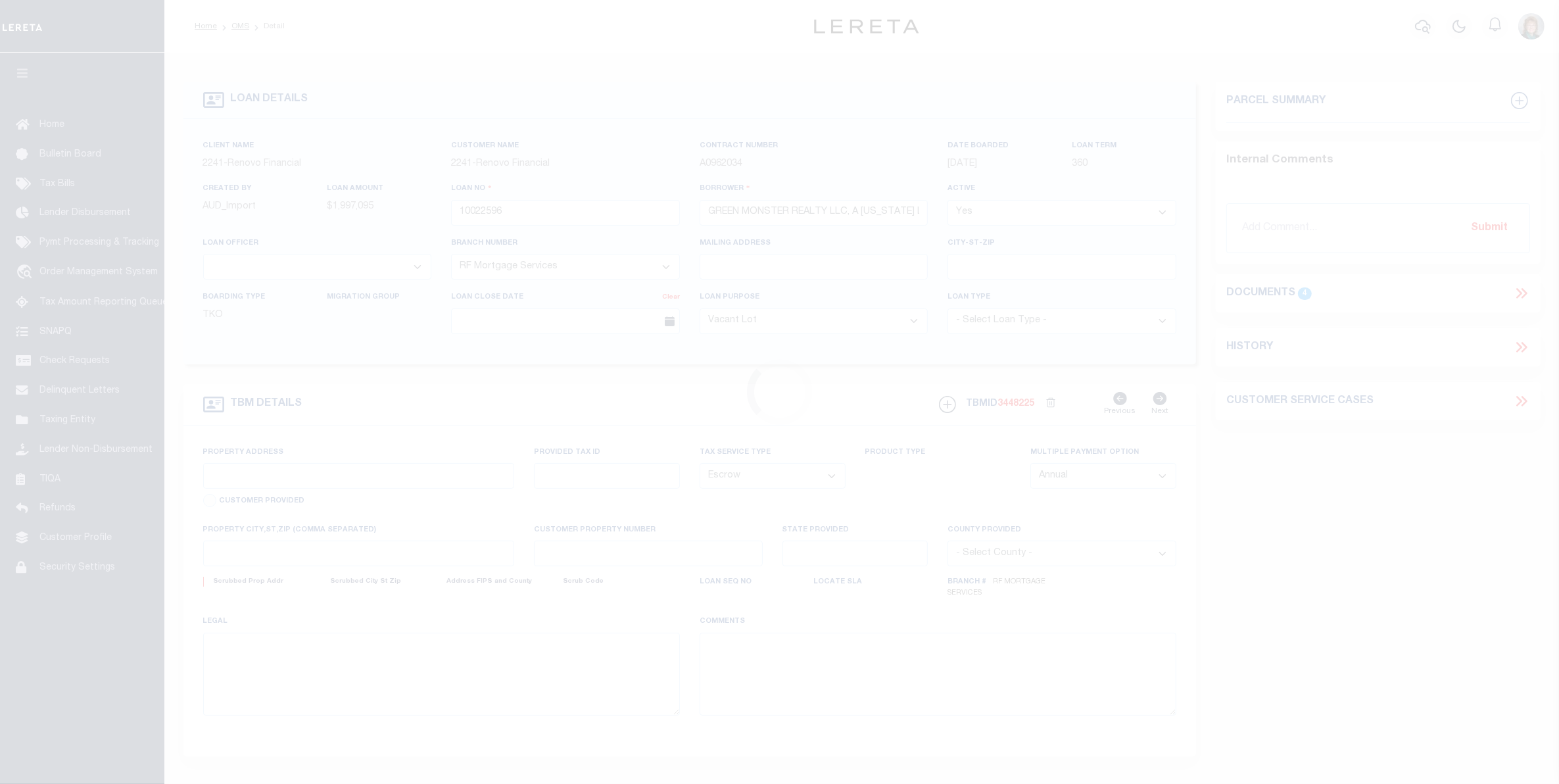
type input "[STREET_ADDRESS]"
select select
type input "BOSTON, MA 02116"
type input "a0kUS00000BorpD"
type input "MA"
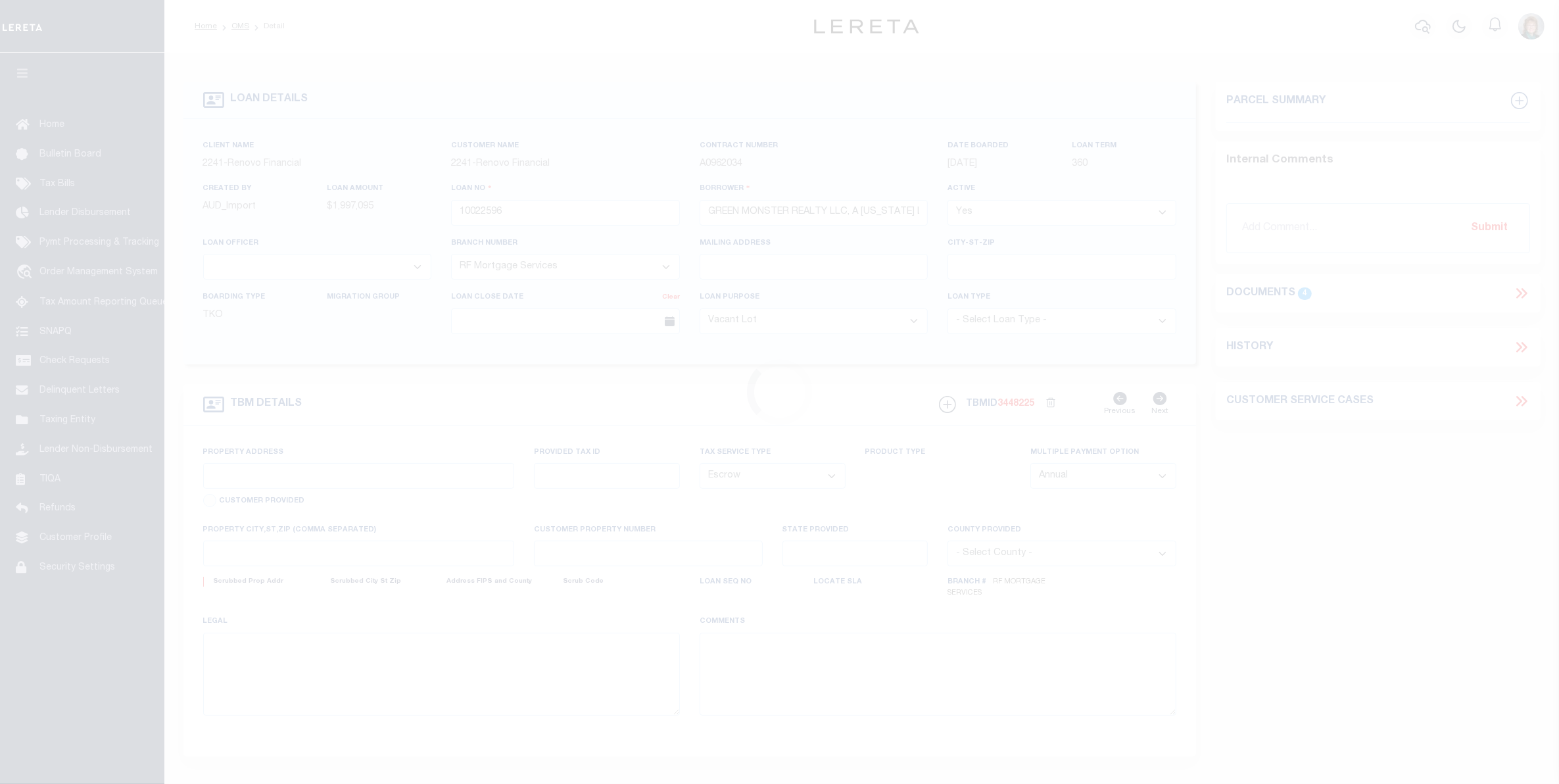
select select
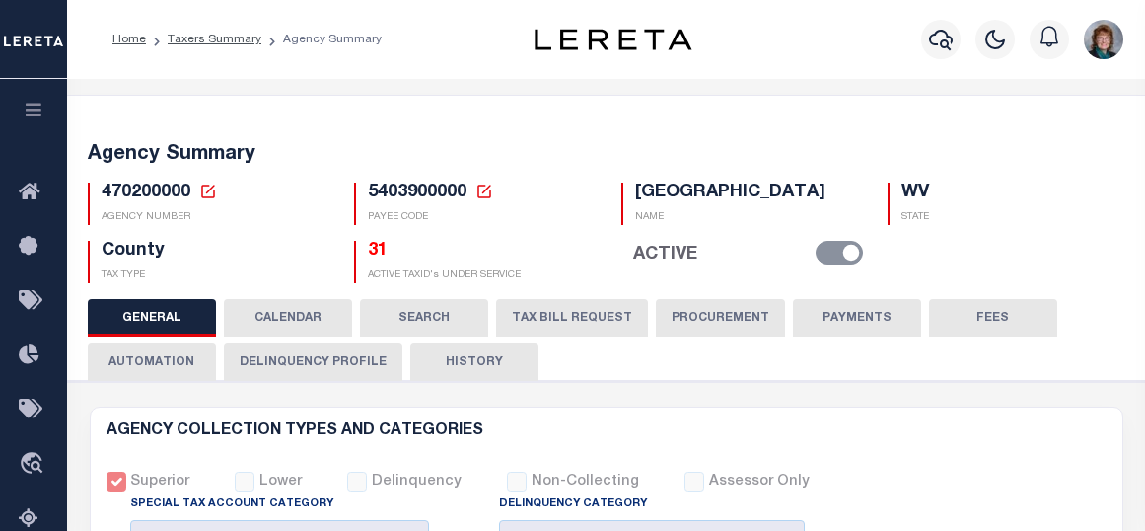
select select
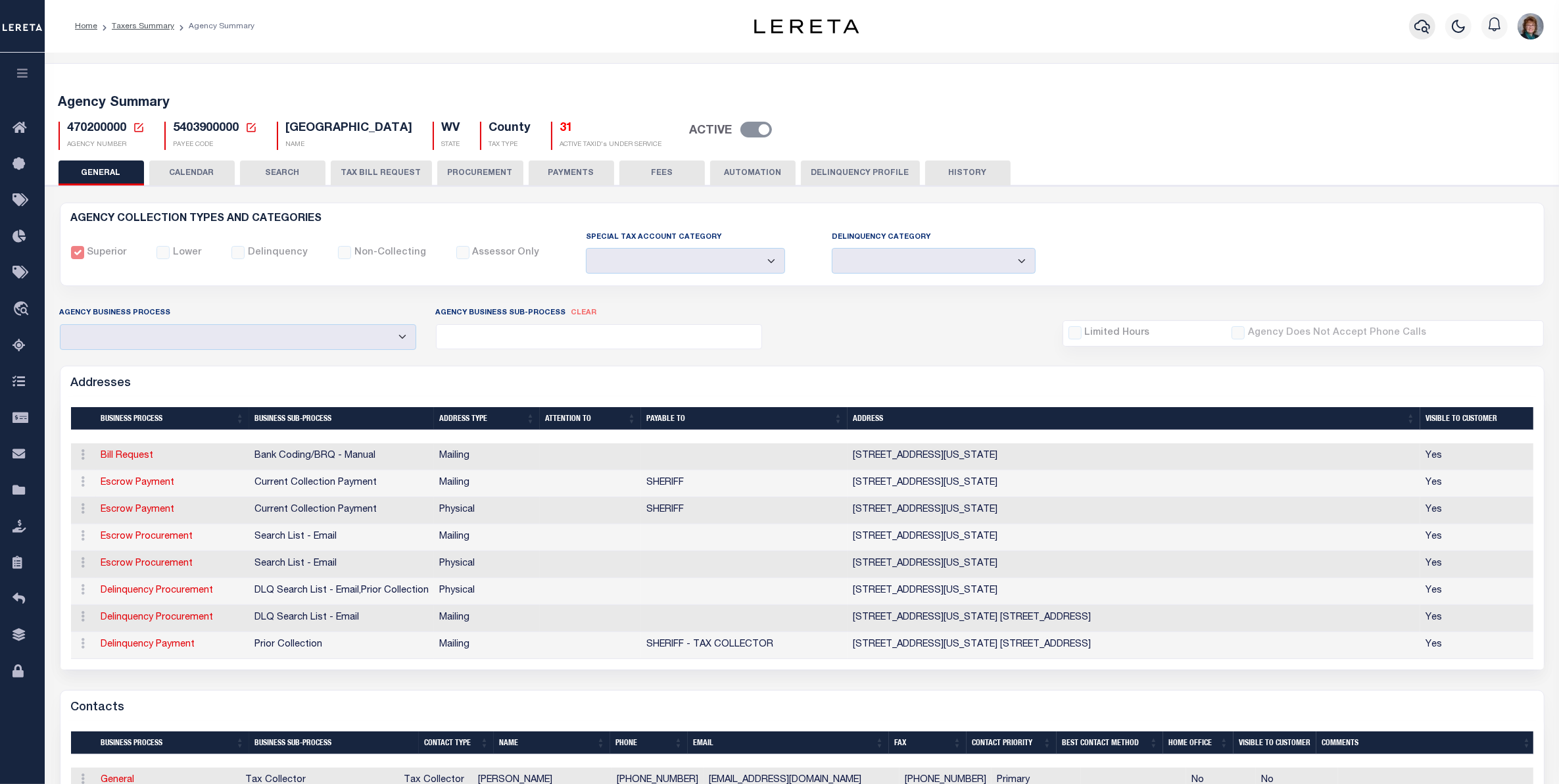
click at [763, 19] on button "button" at bounding box center [1422, 26] width 26 height 26
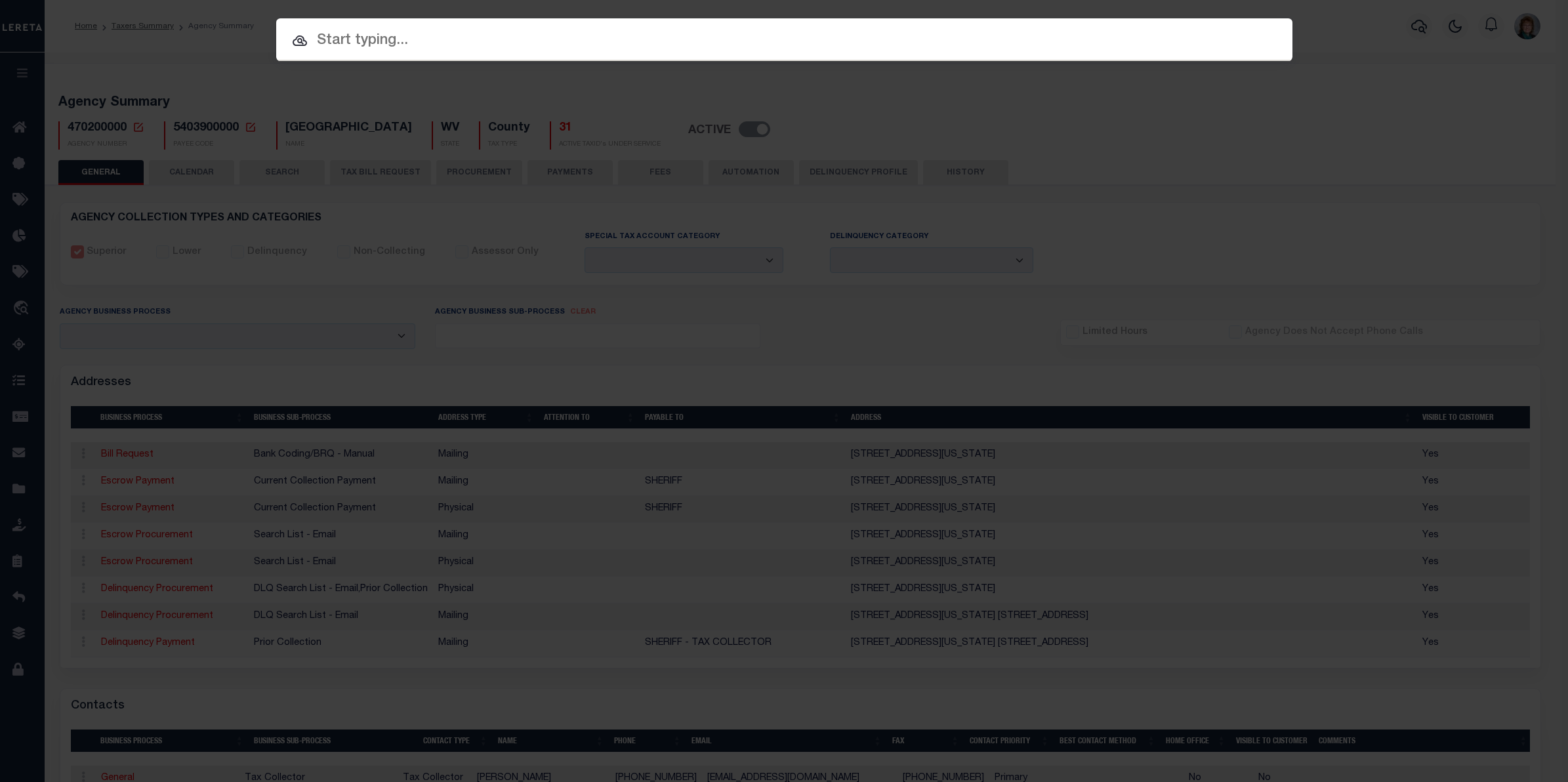
paste input "10011630"
type input "10011630"
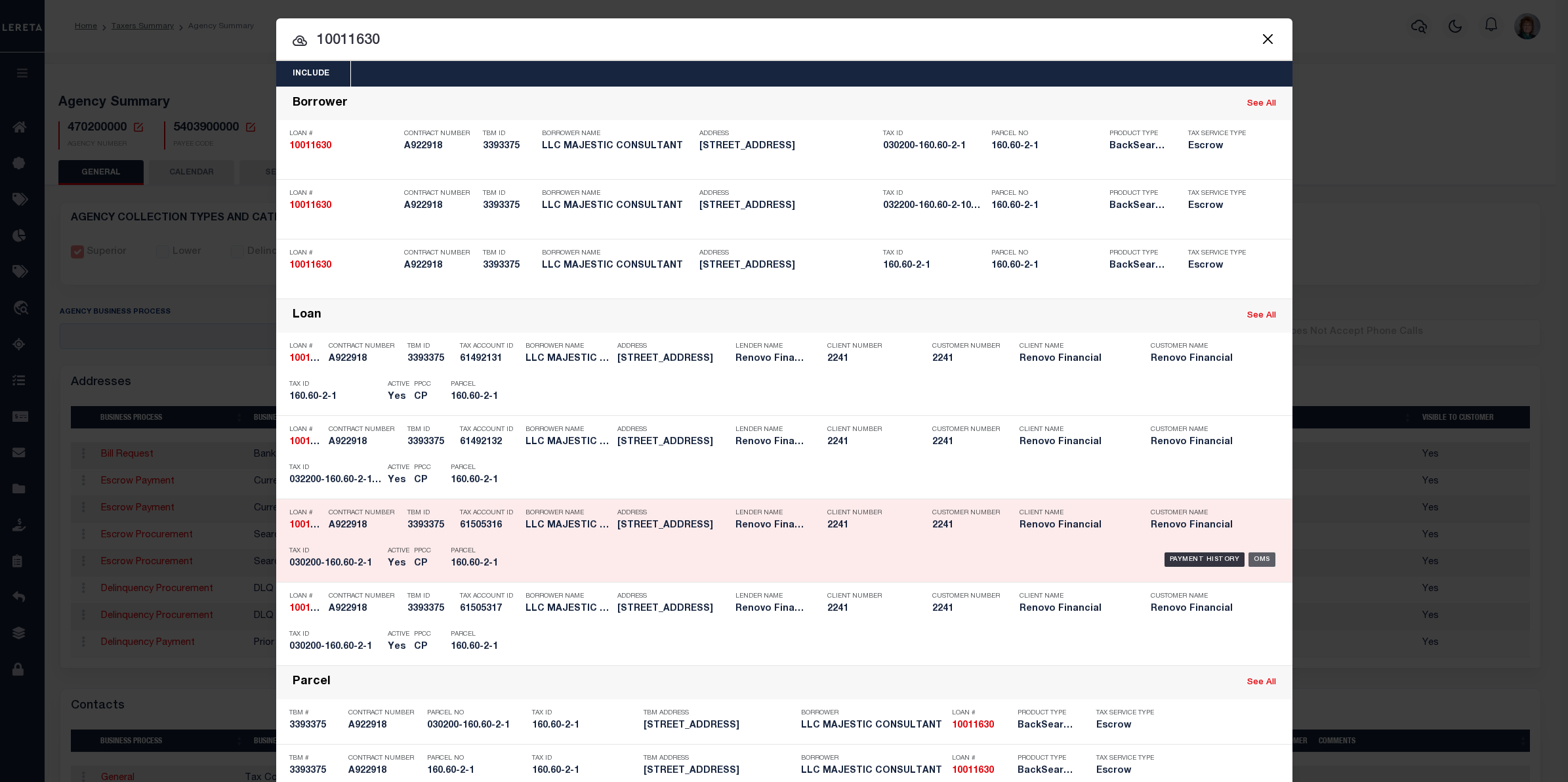
click at [761, 352] on div "OMS" at bounding box center [1262, 559] width 27 height 15
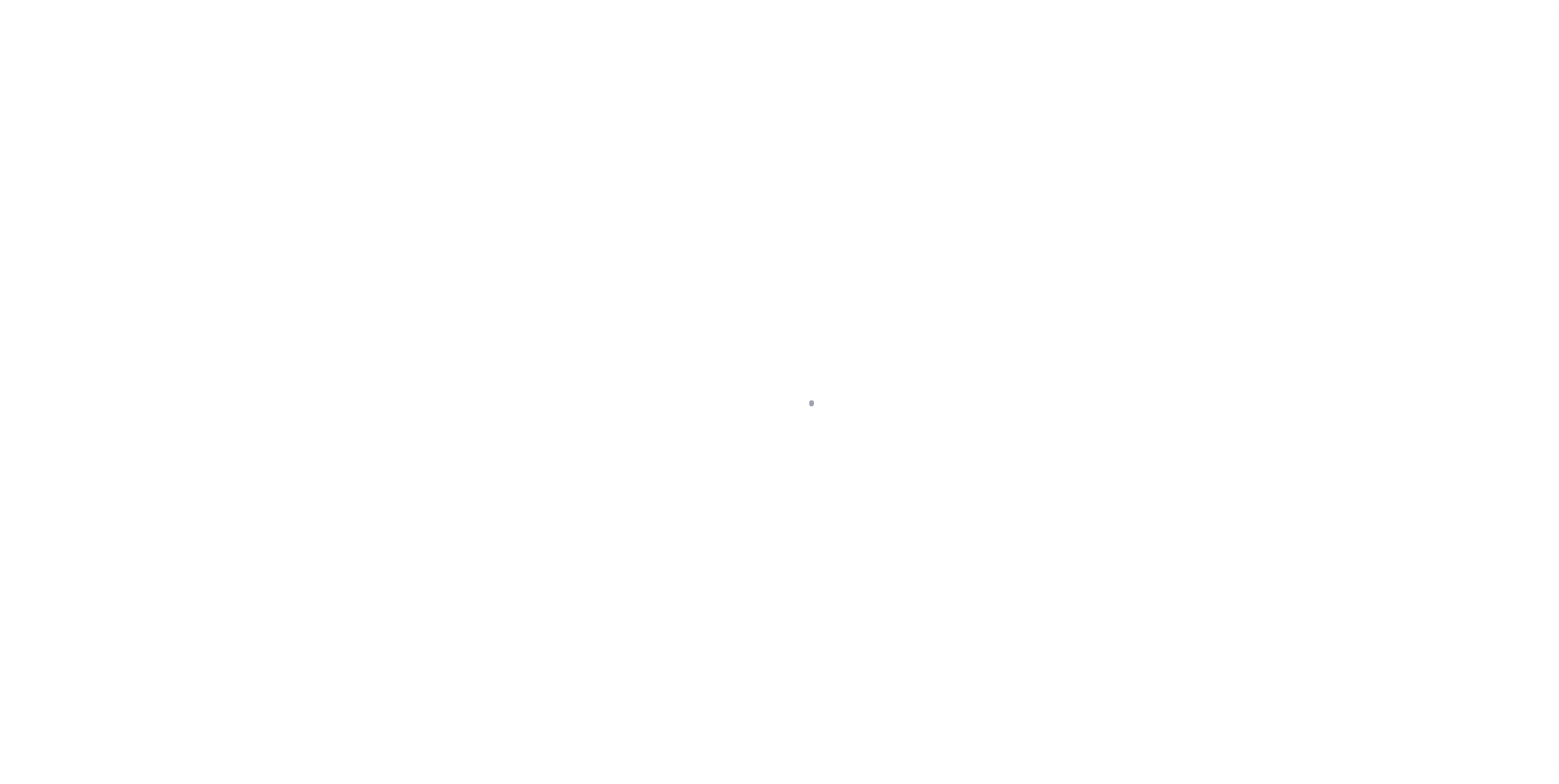
select select "10"
select select "Escrow"
select select "14701"
select select "25067"
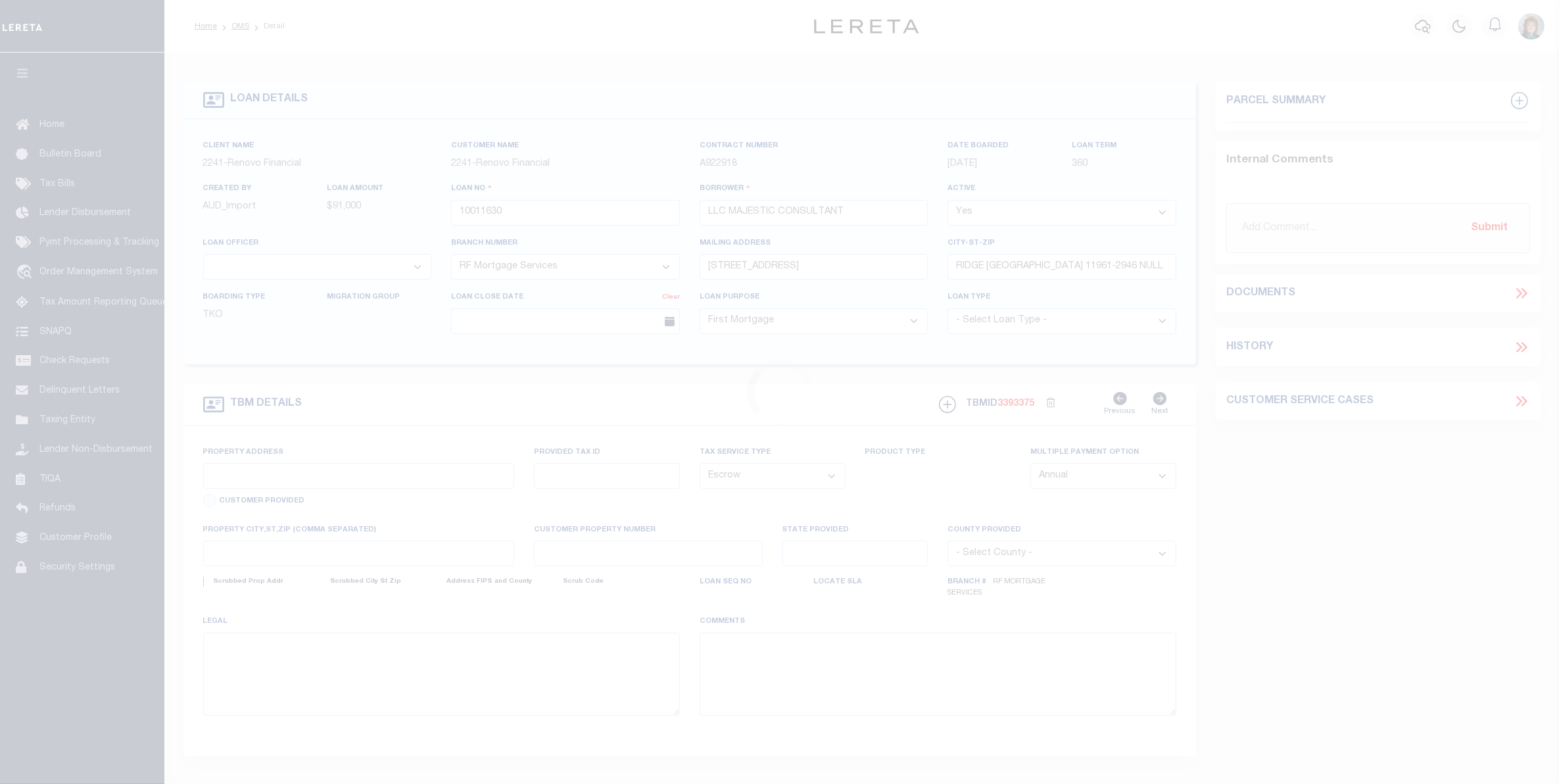
type input "8 SECOND ST"
type input "030200-160.60-2-1"
type input "[GEOGRAPHIC_DATA] NY 13903"
type input "a0kUS000006jrZN"
type input "NY"
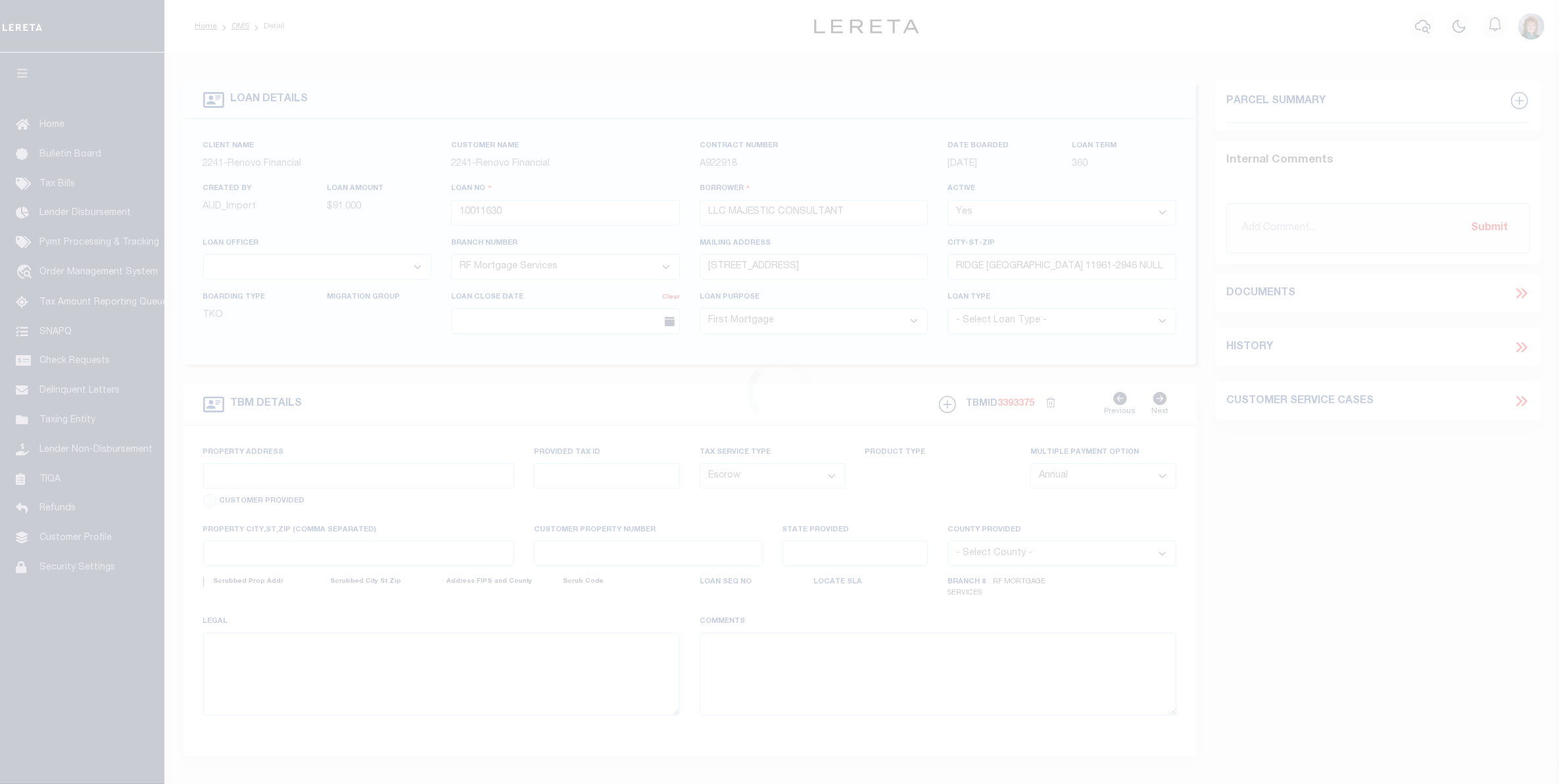
type textarea "TAX ID Update last comment: HH - [DATE] - Deactivated Jurisdiction"
select select
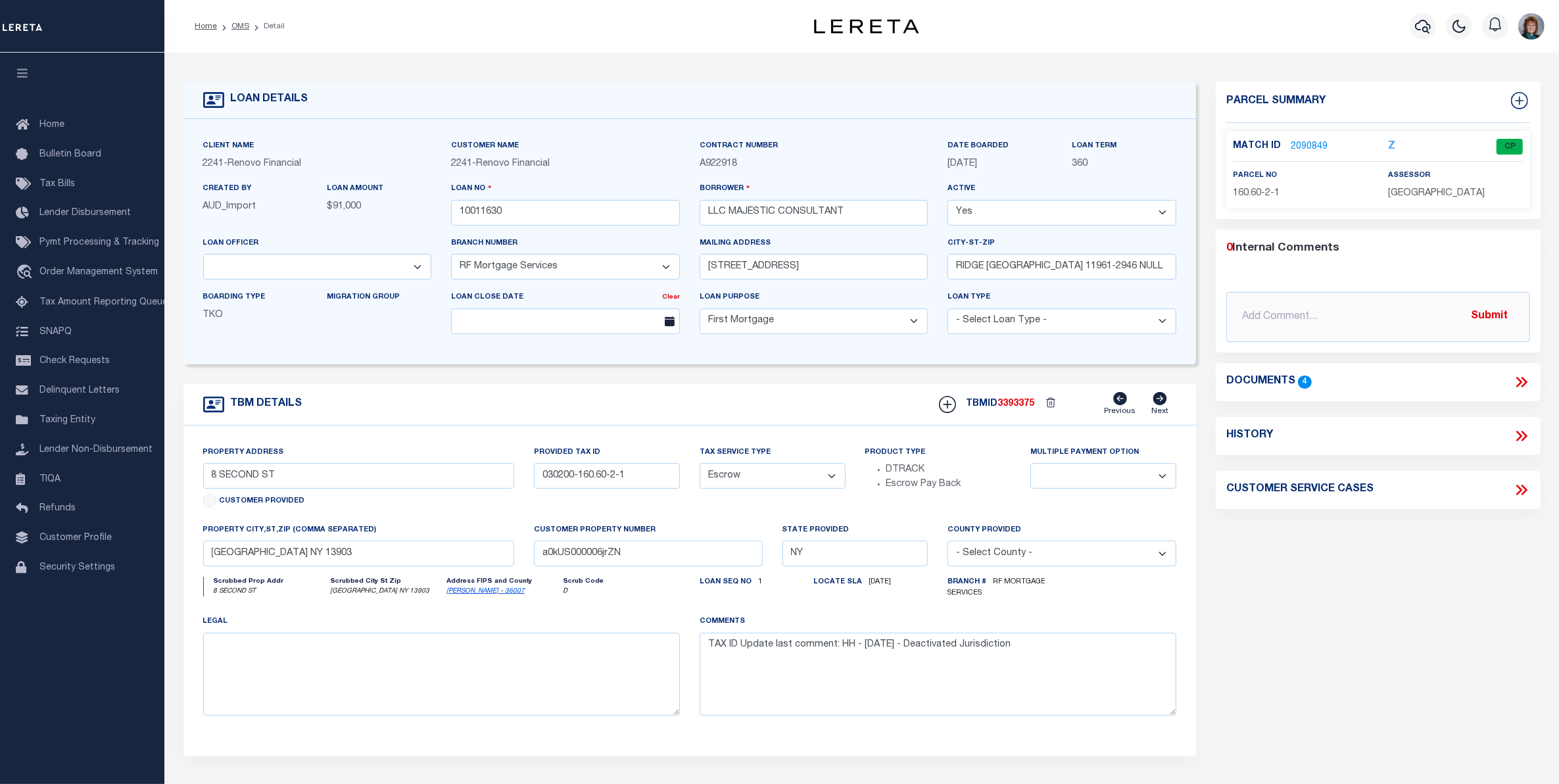
click at [1300, 143] on link "2090849" at bounding box center [1309, 147] width 37 height 14
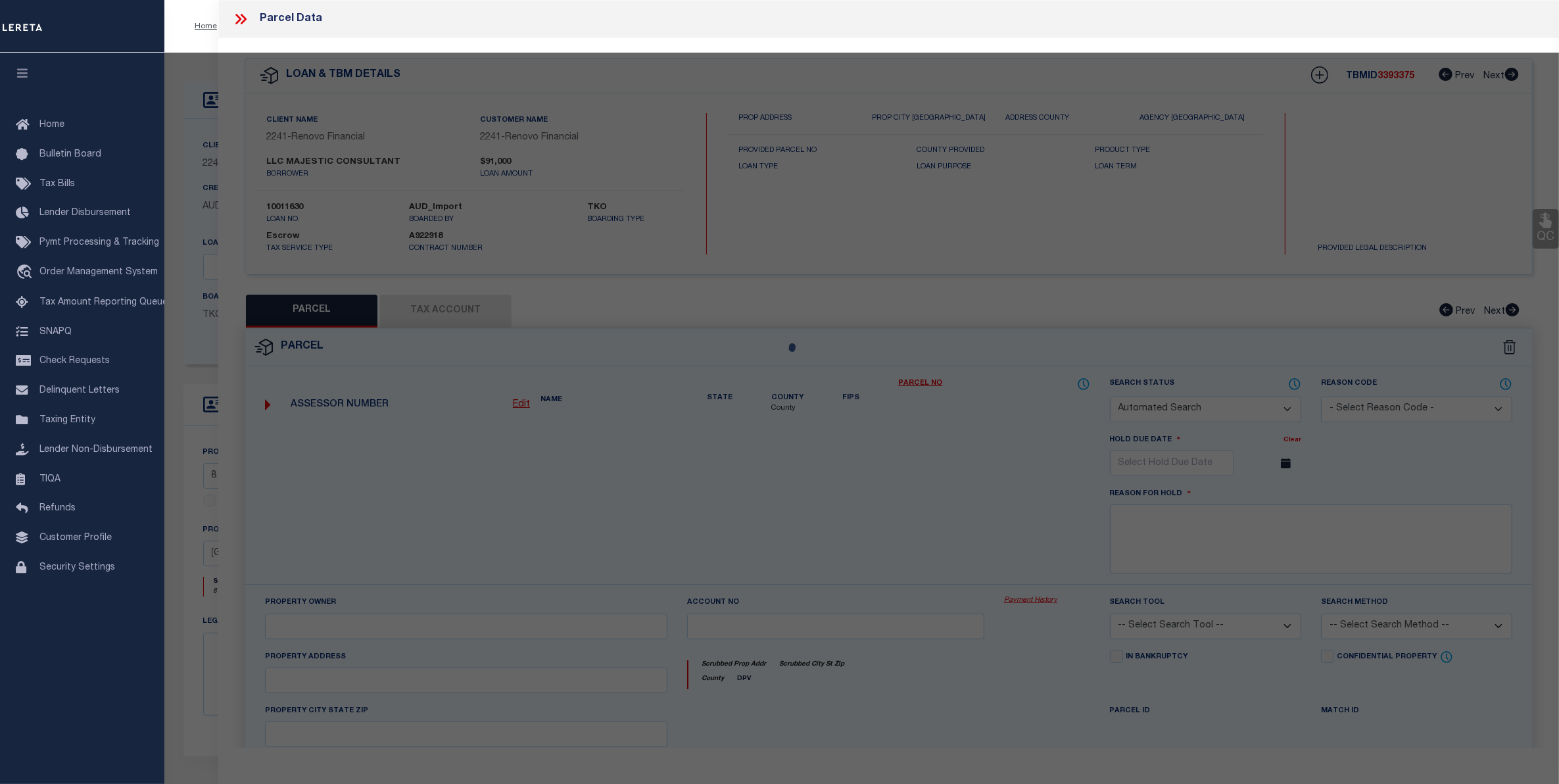
checkbox input "false"
select select "CP"
type input "Majestic Consultant LLC"
select select "AGW"
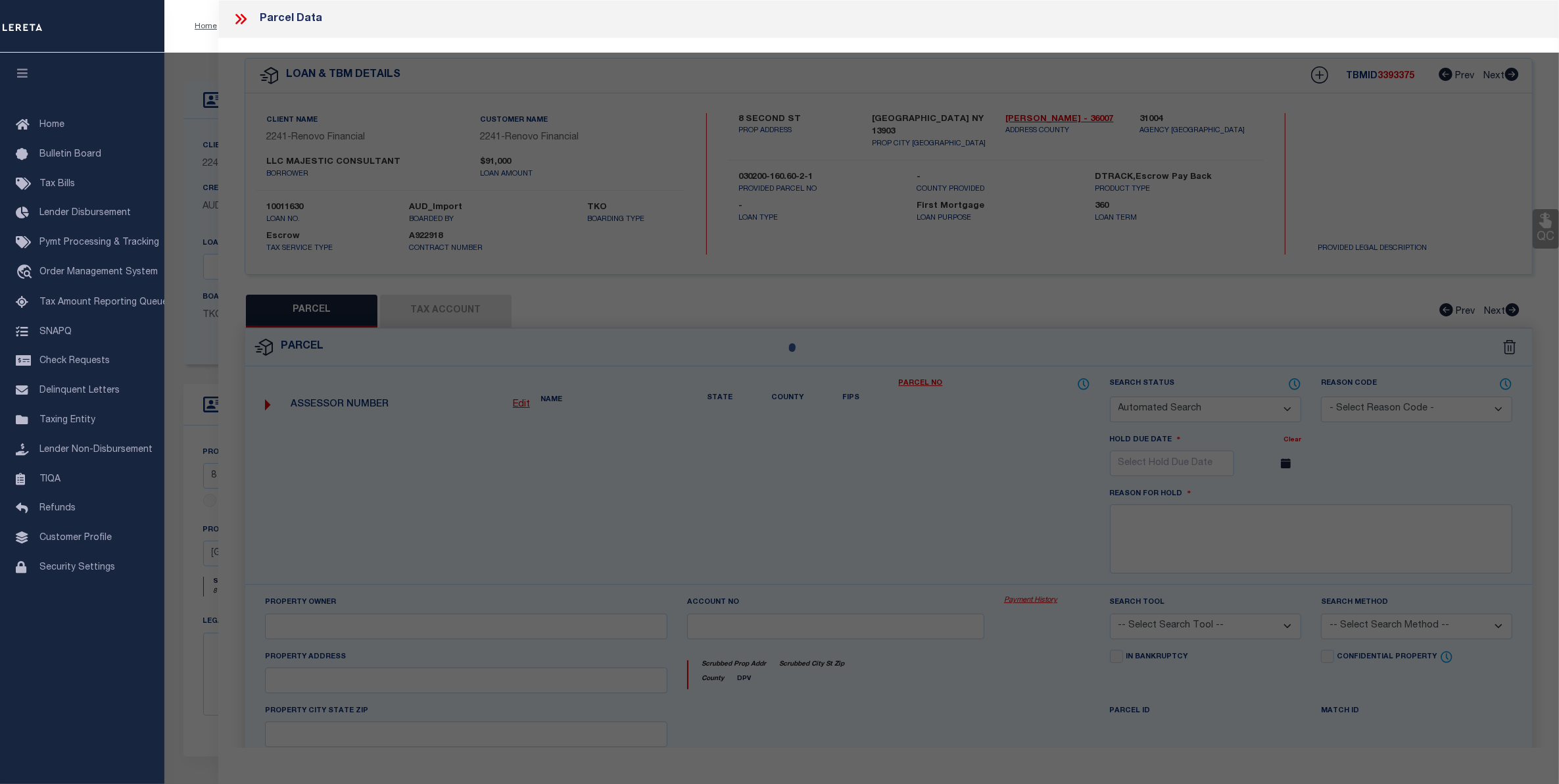
select select
type input "8 Second St"
checkbox input "false"
type input "BINGHAMTON NY 13903"
type textarea "HH - 6/10/25 - Deactivated Jurisdiction"
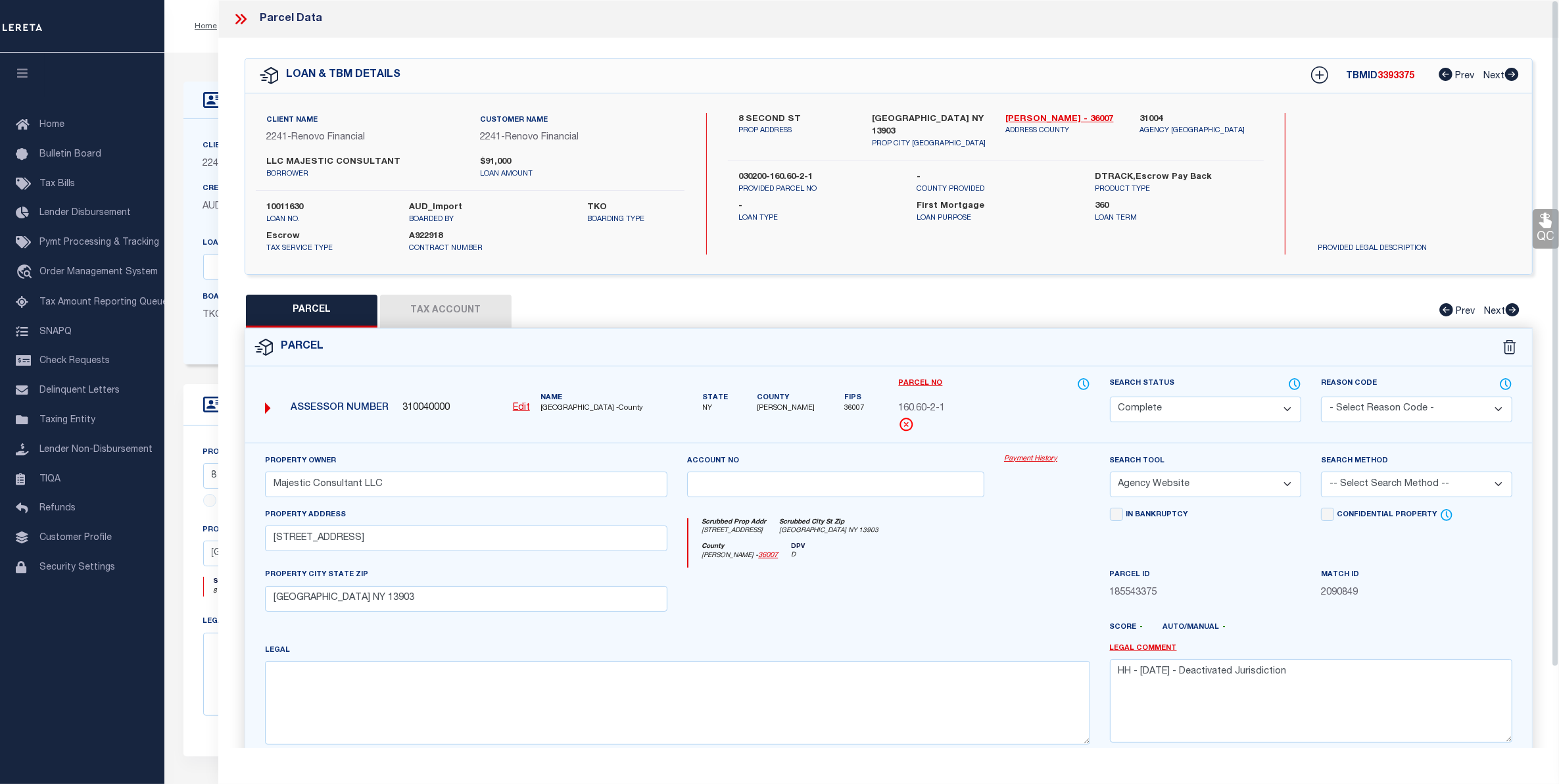
click at [1043, 460] on link "Payment History" at bounding box center [1047, 459] width 86 height 11
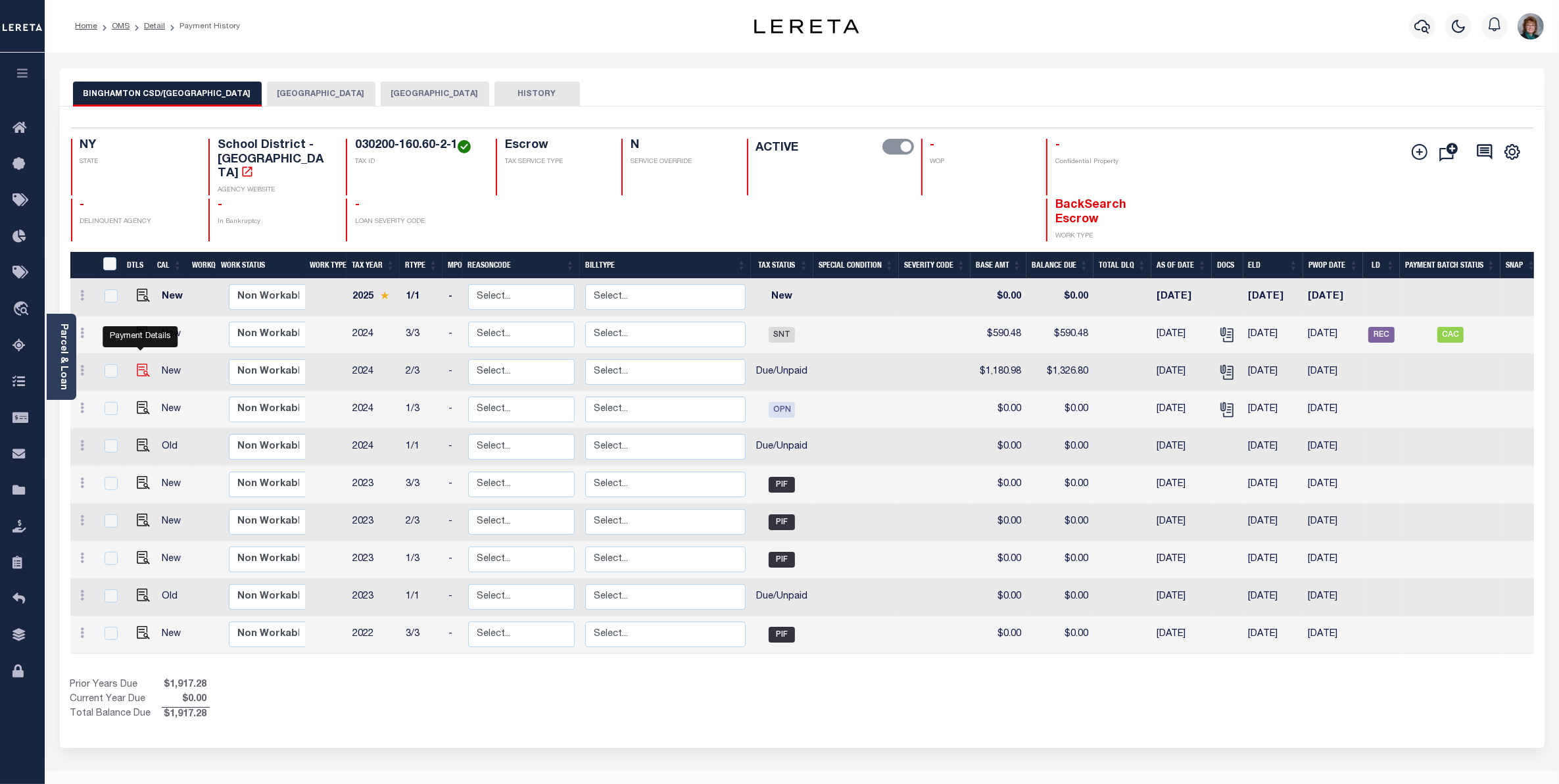
click at [139, 363] on img "" at bounding box center [143, 370] width 13 height 13
checkbox input "true"
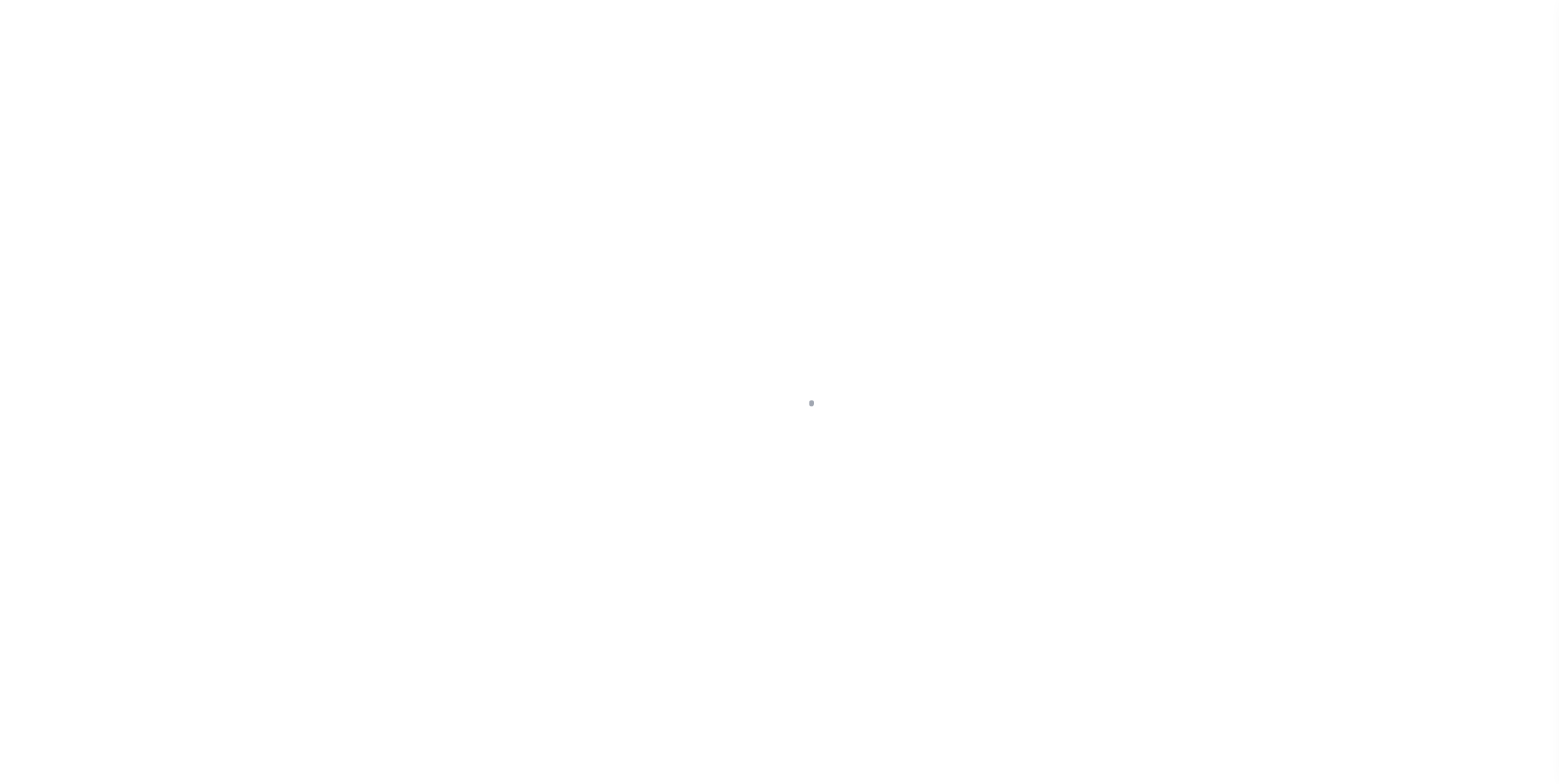
select select "DUE"
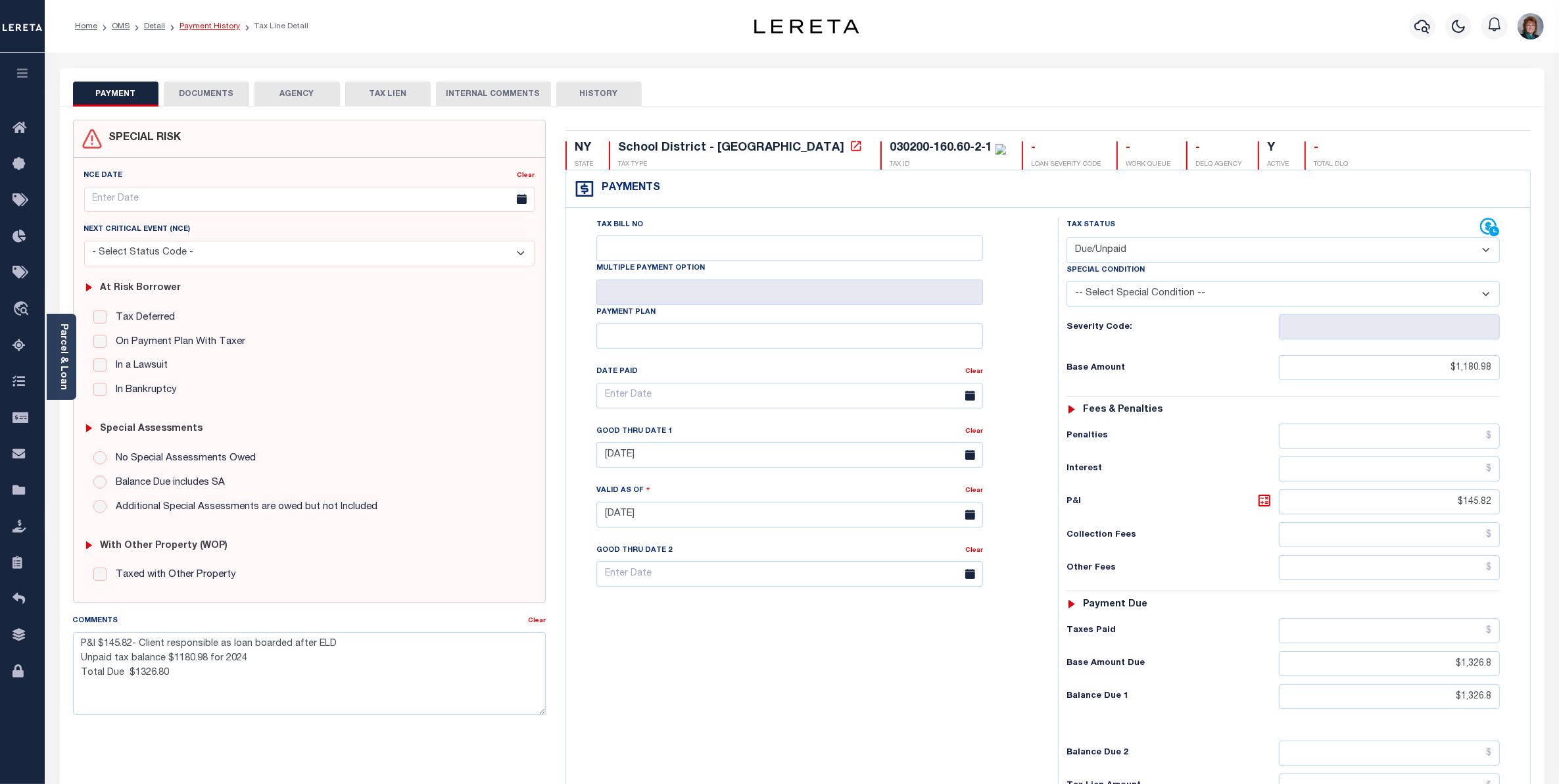
click at [203, 24] on link "Payment History" at bounding box center [209, 27] width 61 height 8
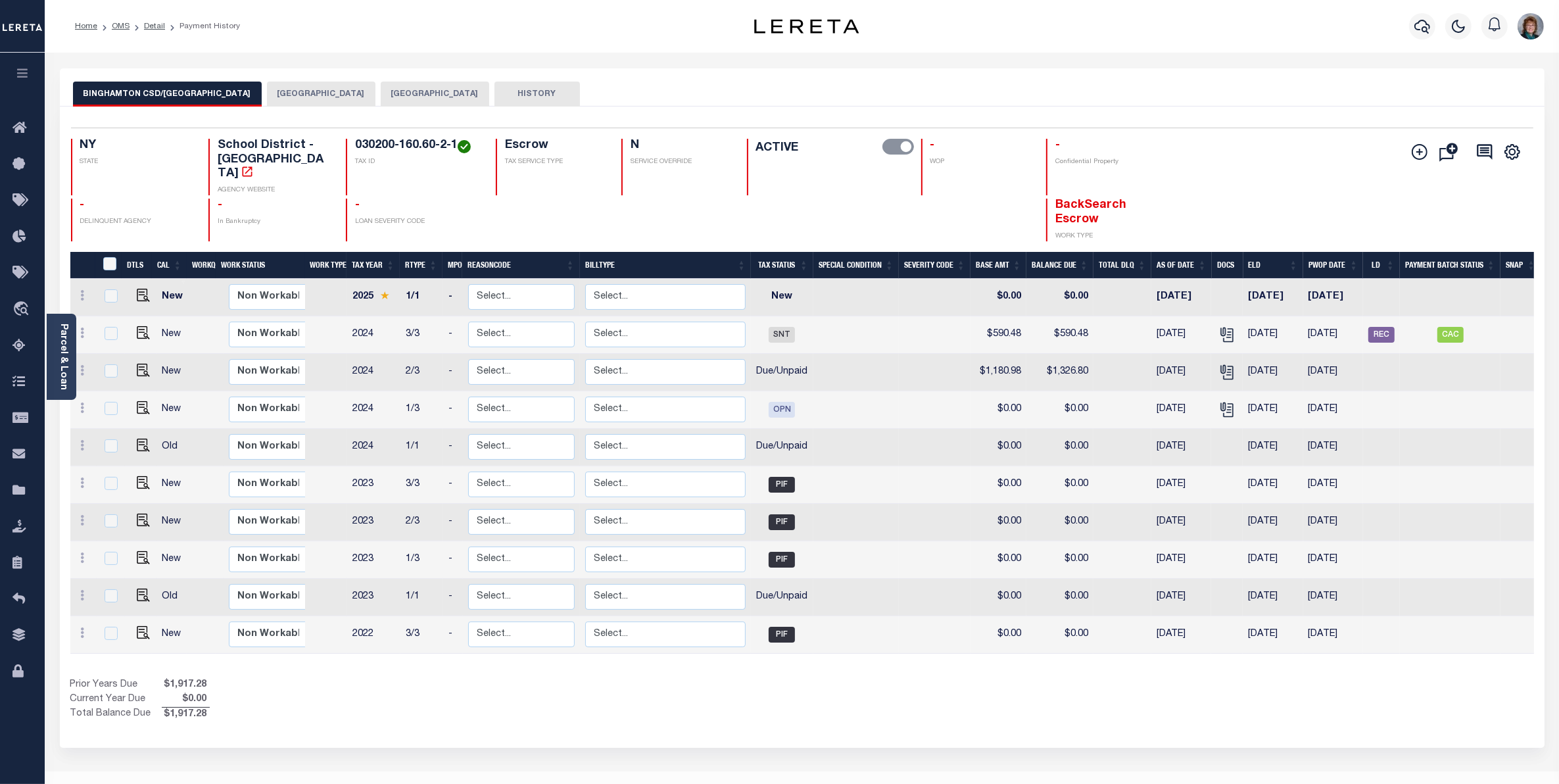
click at [285, 97] on button "BINGHAMTON CITY" at bounding box center [321, 93] width 109 height 25
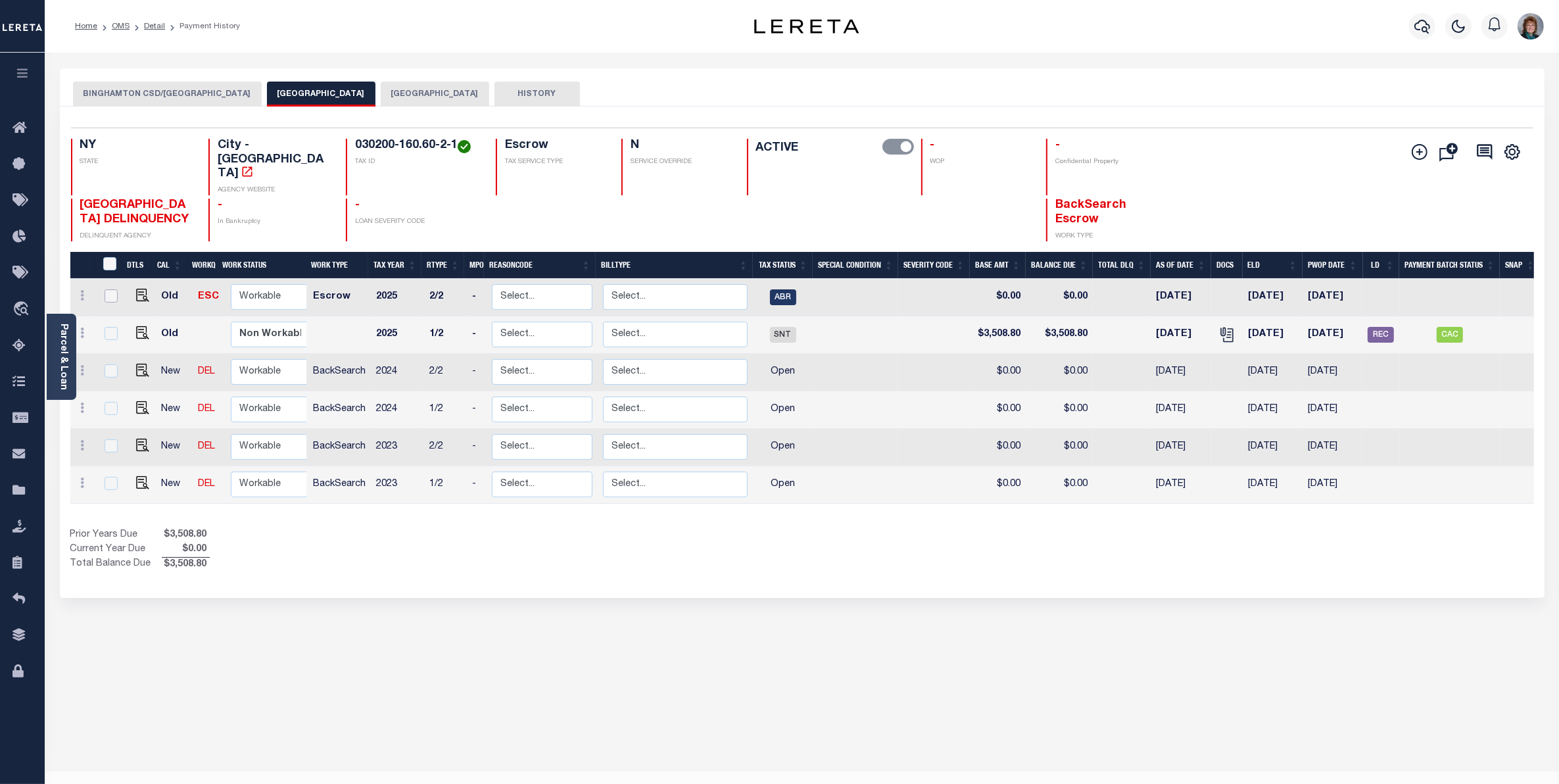
click at [113, 289] on input "checkbox" at bounding box center [111, 296] width 13 height 13
checkbox input "true"
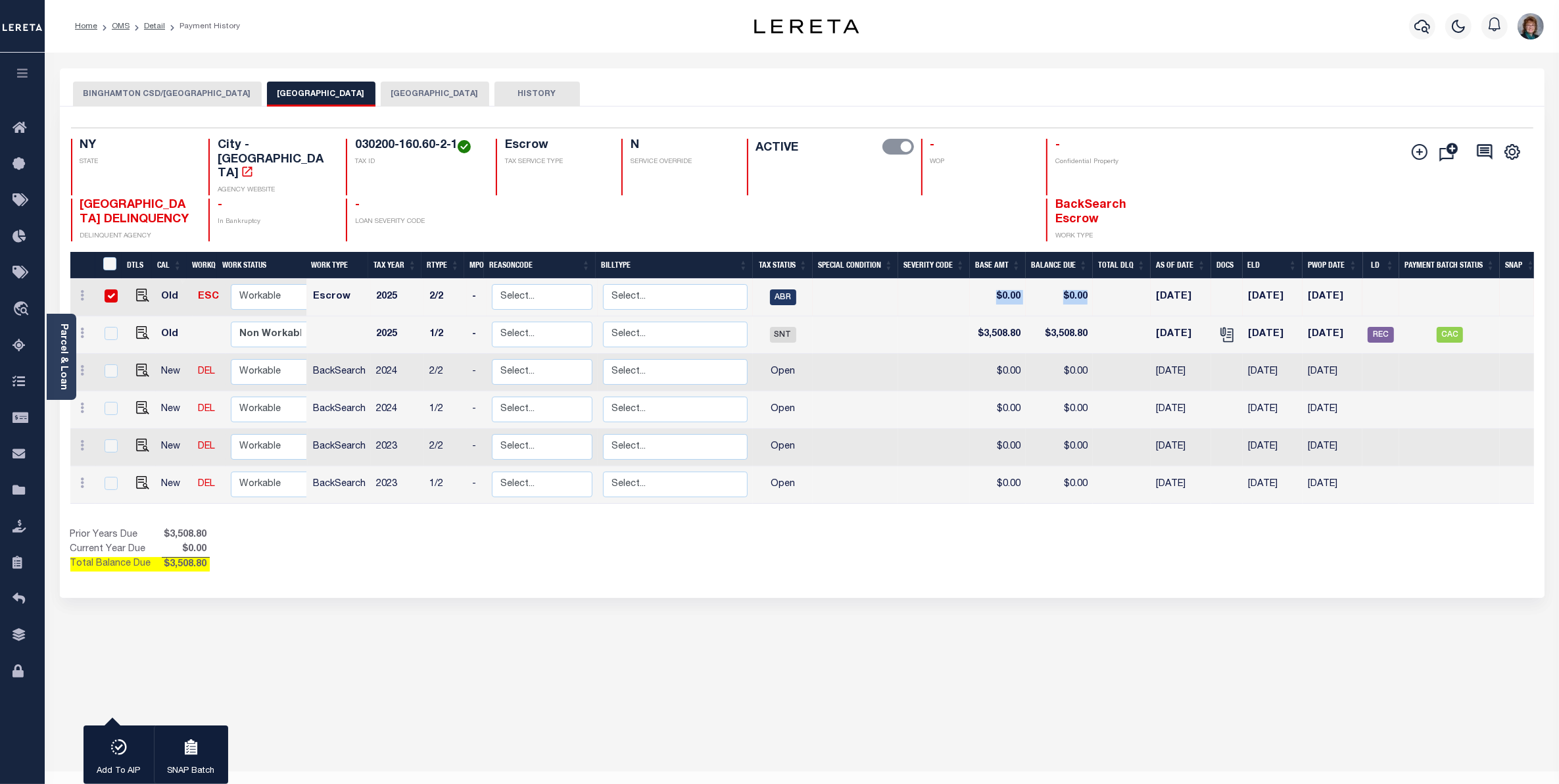
drag, startPoint x: 1096, startPoint y: 273, endPoint x: 886, endPoint y: 276, distance: 210.0
click at [892, 279] on tr "Old ESC Non Workable Workable Escrow 2025 2/2 - Select... Payment Reversal Taxa…" at bounding box center [806, 297] width 1470 height 37
